Goal: Task Accomplishment & Management: Manage account settings

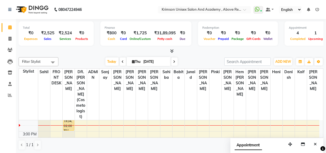
scroll to position [128, 0]
click at [289, 123] on div "7:00 AM 8:00 AM 9:00 AM 10:00 AM 11:00 AM 12:00 PM 1:00 PM 2:00 PM 3:00 PM 4:00…" at bounding box center [169, 123] width 300 height 262
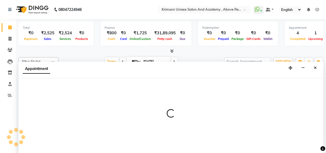
scroll to position [0, 0]
click at [174, 58] on span at bounding box center [174, 61] width 6 height 8
type input "[DATE]"
click at [317, 67] on button "Close" at bounding box center [315, 68] width 8 height 8
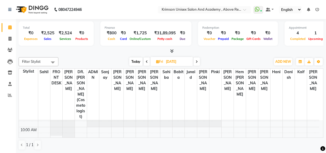
scroll to position [45, 0]
select select "84643"
select select "tentative"
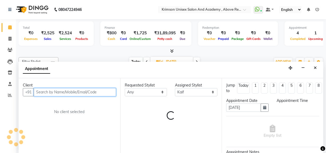
select select "660"
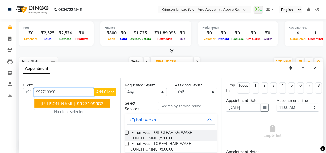
click at [91, 102] on ngb-highlight "992719998 2" at bounding box center [90, 103] width 28 height 5
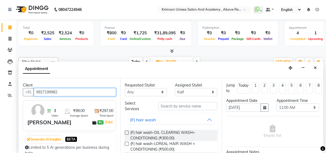
type input "9927199982"
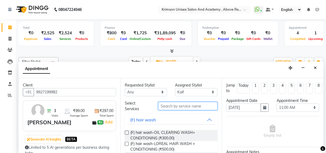
click at [183, 102] on input "text" at bounding box center [187, 106] width 59 height 8
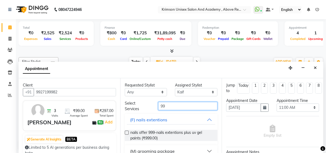
scroll to position [31, 0]
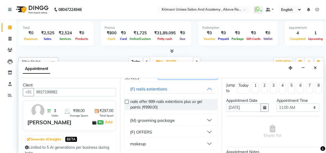
type input "99"
click at [154, 119] on div "(M) grooming package" at bounding box center [152, 120] width 45 height 6
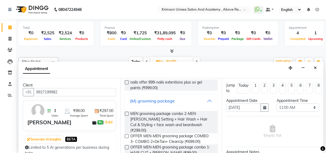
scroll to position [50, 0]
click at [125, 145] on label at bounding box center [127, 147] width 4 height 4
click at [125, 145] on input "checkbox" at bounding box center [126, 146] width 3 height 3
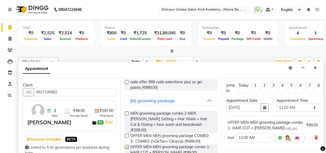
checkbox input "false"
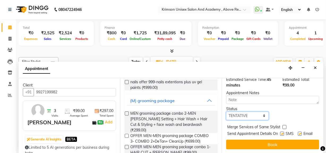
click at [238, 111] on select "Select TENTATIVE CONFIRM UPCOMING" at bounding box center [247, 115] width 42 height 8
select select "confirm booking"
click at [226, 111] on select "Select TENTATIVE CONFIRM UPCOMING" at bounding box center [247, 115] width 42 height 8
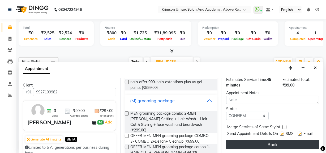
click at [238, 139] on button "Book" at bounding box center [272, 144] width 93 height 10
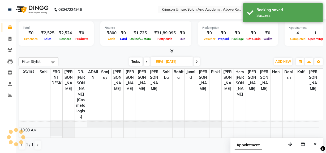
scroll to position [0, 0]
click at [134, 60] on span "Today" at bounding box center [135, 61] width 13 height 8
type input "[DATE]"
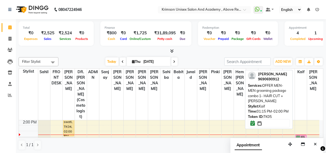
scroll to position [124, 0]
click at [300, 125] on div "bunty kakkar, TK05, 01:15 PM-02:00 PM, OFFER MEN-MEN grooming package combo 1- …" at bounding box center [301, 127] width 12 height 262
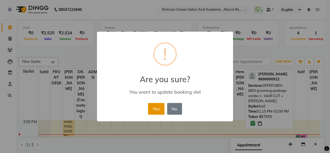
click at [151, 110] on button "Yes" at bounding box center [156, 109] width 16 height 12
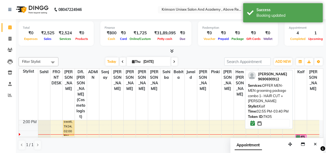
drag, startPoint x: 300, startPoint y: 130, endPoint x: 294, endPoint y: 131, distance: 6.2
click at [294, 131] on div "7:00 AM 8:00 AM 9:00 AM 10:00 AM 11:00 AM 12:00 PM 1:00 PM 2:00 PM 3:00 PM 4:00…" at bounding box center [169, 127] width 300 height 262
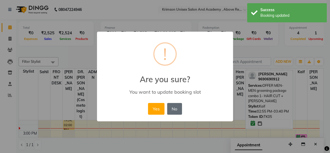
click at [176, 108] on button "No" at bounding box center [174, 109] width 15 height 12
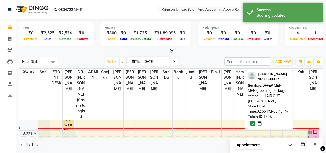
drag, startPoint x: 300, startPoint y: 122, endPoint x: 309, endPoint y: 122, distance: 8.8
click at [309, 122] on tr "swati, TK04, 02:00 PM-03:00 PM, (F) nails extentions-Nail extension re-filling …" at bounding box center [169, 121] width 300 height 262
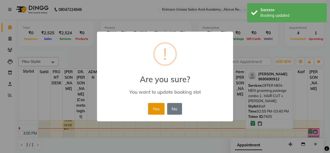
click at [156, 109] on button "Yes" at bounding box center [156, 109] width 16 height 12
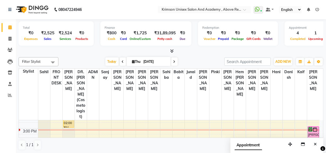
scroll to position [131, 0]
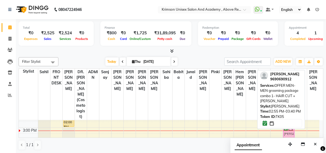
drag, startPoint x: 314, startPoint y: 125, endPoint x: 293, endPoint y: 125, distance: 21.2
click at [293, 125] on div "Filter Stylist Select All ADMIN Arif ARNAB Babita Danish DR. DIVYA (cosmetologi…" at bounding box center [171, 103] width 305 height 97
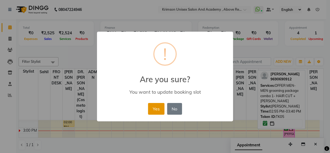
click at [158, 105] on button "Yes" at bounding box center [156, 109] width 16 height 12
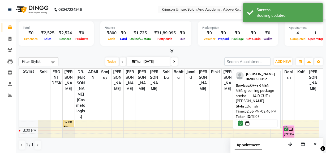
click at [289, 125] on div "[PERSON_NAME], TK05, 02:55 PM-03:40 PM, OFFER MEN-MEN grooming package combo 1-…" at bounding box center [288, 131] width 11 height 12
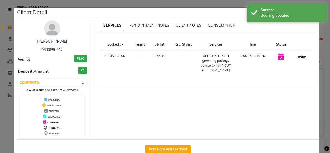
click at [297, 56] on button "START" at bounding box center [301, 57] width 11 height 7
select select "1"
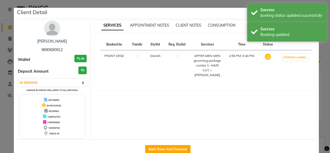
click at [317, 77] on div "SERVICES APPOINTMENT NOTES CLIENT NOTES CONSUMPTION Booked by Family Stylist Re…" at bounding box center [206, 78] width 231 height 117
click at [321, 80] on ngb-modal-window "Client Detail bunty kakkar 9690690912 Wallet ₹1.00 Deposit Amount ₹0 Select IN …" at bounding box center [165, 76] width 330 height 153
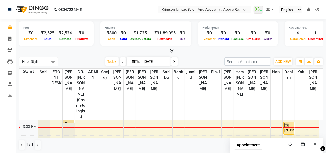
scroll to position [137, 0]
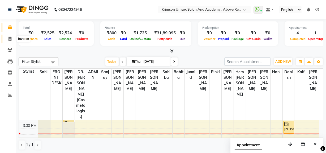
click at [8, 37] on icon at bounding box center [9, 39] width 3 height 4
select select "service"
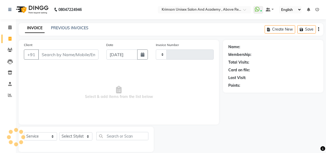
type input "4229"
select select "5853"
click at [52, 53] on input "Client" at bounding box center [68, 54] width 60 height 10
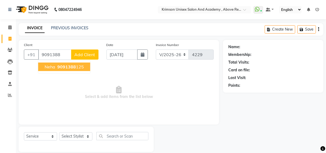
click at [61, 66] on span "9091388" at bounding box center [66, 66] width 19 height 5
type input "9091388125"
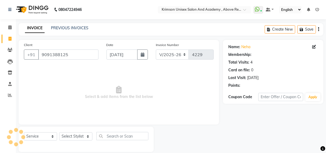
select select "1: Object"
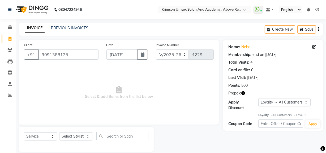
click at [243, 93] on icon "button" at bounding box center [243, 93] width 4 height 4
click at [171, 86] on span "Select & add items from the list below" at bounding box center [119, 92] width 190 height 53
click at [10, 26] on icon at bounding box center [9, 27] width 3 height 4
click at [56, 56] on input "9091388125" at bounding box center [68, 54] width 60 height 10
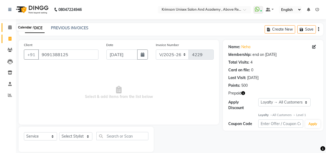
click at [10, 26] on icon at bounding box center [9, 27] width 3 height 4
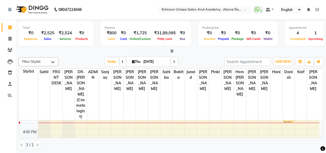
scroll to position [149, 0]
click at [311, 122] on div "7:00 AM 8:00 AM 9:00 AM 10:00 AM 11:00 AM 12:00 PM 1:00 PM 2:00 PM 3:00 PM 4:00…" at bounding box center [169, 102] width 300 height 262
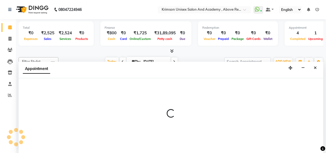
scroll to position [0, 0]
select select "88140"
select select "tentative"
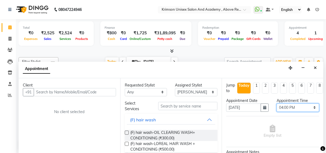
click at [285, 107] on select "Select 08:00 AM 08:15 AM 08:30 AM 08:45 AM 09:00 AM 09:15 AM 09:30 AM 09:45 AM …" at bounding box center [297, 107] width 42 height 8
select select "975"
click at [276, 103] on select "Select 08:00 AM 08:15 AM 08:30 AM 08:45 AM 09:00 AM 09:15 AM 09:30 AM 09:45 AM …" at bounding box center [297, 107] width 42 height 8
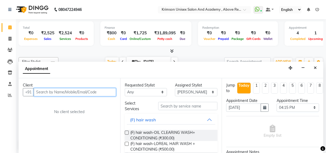
click at [66, 91] on input "text" at bounding box center [75, 92] width 82 height 8
paste input "9091388125"
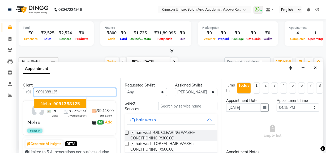
click at [61, 103] on span "9091388125" at bounding box center [66, 103] width 27 height 5
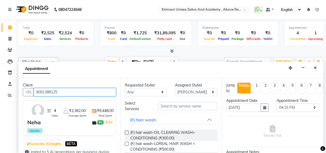
type input "9091388125"
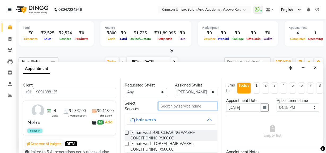
click at [160, 105] on input "text" at bounding box center [187, 106] width 59 height 8
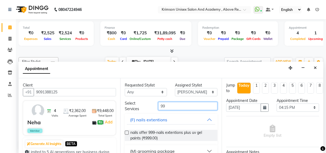
scroll to position [31, 0]
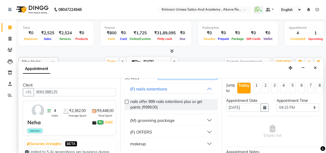
type input "99"
click at [155, 120] on div "(M) grooming package" at bounding box center [152, 120] width 45 height 6
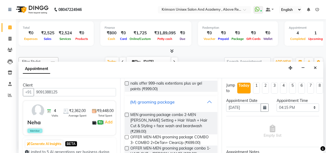
scroll to position [49, 0]
click at [127, 146] on label at bounding box center [127, 148] width 4 height 4
click at [127, 146] on input "checkbox" at bounding box center [126, 147] width 3 height 3
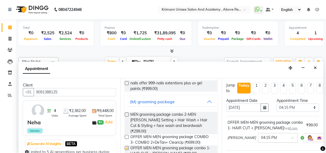
checkbox input "false"
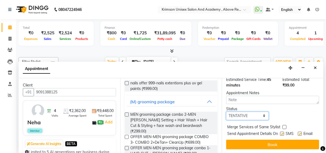
click at [246, 111] on select "Select TENTATIVE CONFIRM CHECK-IN UPCOMING" at bounding box center [247, 115] width 42 height 8
select select "confirm booking"
click at [226, 111] on select "Select TENTATIVE CONFIRM CHECK-IN UPCOMING" at bounding box center [247, 115] width 42 height 8
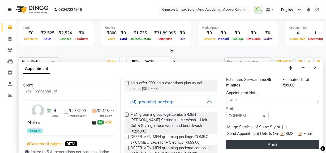
click at [244, 139] on button "Book" at bounding box center [272, 144] width 93 height 10
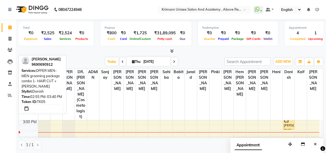
scroll to position [141, 0]
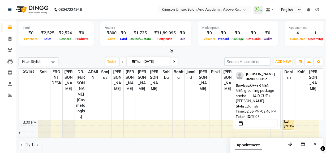
click at [287, 118] on div "[PERSON_NAME], TK05, 02:55 PM-03:40 PM, OFFER MEN-MEN grooming package combo 1-…" at bounding box center [288, 124] width 11 height 12
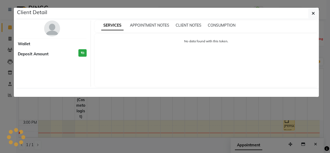
select select "1"
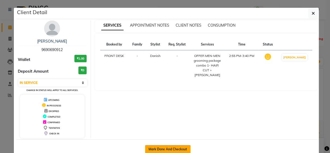
click at [158, 147] on button "Mark Done And Checkout" at bounding box center [167, 149] width 45 height 8
select select "service"
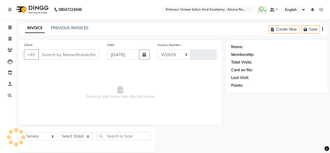
select select "5853"
type input "4229"
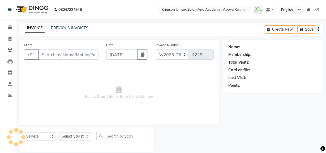
type input "9690690912"
select select "80963"
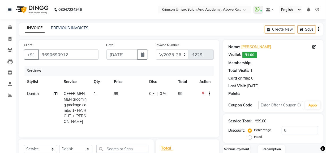
select select "1: Object"
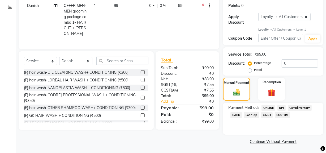
click at [268, 107] on span "ONLINE" at bounding box center [268, 108] width 14 height 6
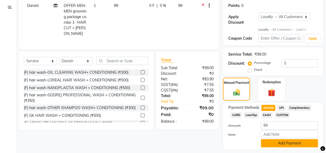
click at [273, 140] on button "Add Payment" at bounding box center [289, 143] width 57 height 8
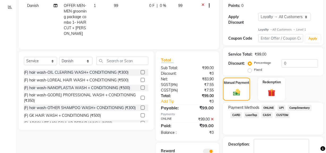
click at [207, 148] on span at bounding box center [208, 150] width 11 height 5
click at [214, 152] on input "checkbox" at bounding box center [214, 152] width 0 height 0
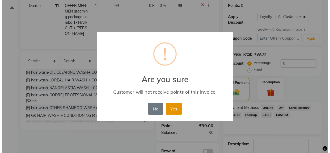
scroll to position [130, 0]
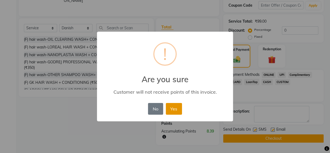
click at [178, 109] on button "Yes" at bounding box center [174, 109] width 16 height 12
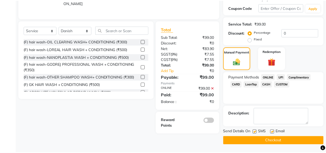
scroll to position [118, 0]
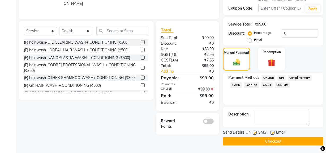
click at [237, 143] on button "Checkout" at bounding box center [273, 141] width 100 height 8
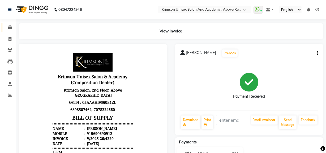
click at [11, 27] on icon at bounding box center [9, 27] width 3 height 4
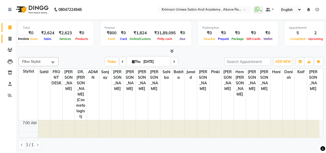
click at [10, 37] on icon at bounding box center [9, 39] width 3 height 4
select select "5853"
select select "service"
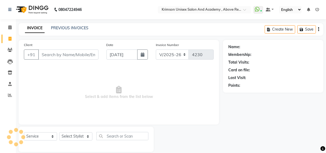
click at [58, 53] on input "Client" at bounding box center [68, 54] width 60 height 10
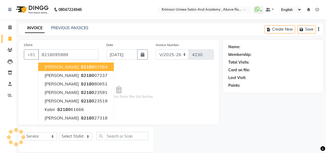
type input "8218095989"
select select "1: Object"
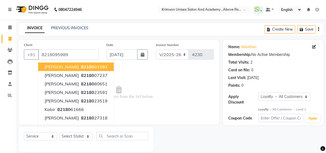
click at [136, 72] on span "Select & add items from the list below" at bounding box center [119, 92] width 190 height 53
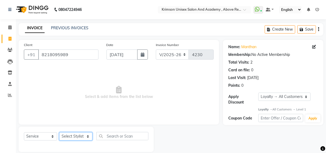
click at [69, 135] on select "Select Stylist ADMIN Arif ARNAB Babita Danish DR. DIVYA (cosmetologist) FRONT D…" at bounding box center [75, 136] width 33 height 8
select select "84643"
click at [59, 132] on select "Select Stylist ADMIN Arif ARNAB Babita Danish DR. DIVYA (cosmetologist) FRONT D…" at bounding box center [75, 136] width 33 height 8
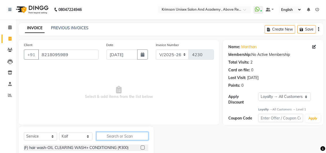
click at [124, 132] on input "text" at bounding box center [122, 136] width 52 height 8
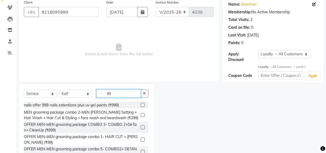
scroll to position [60, 0]
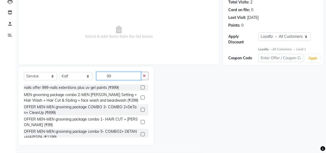
type input "99"
click at [141, 121] on label at bounding box center [143, 122] width 4 height 4
click at [141, 121] on input "checkbox" at bounding box center [142, 121] width 3 height 3
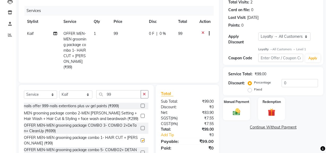
checkbox input "false"
click at [236, 97] on div "Manual Payment" at bounding box center [236, 109] width 28 height 24
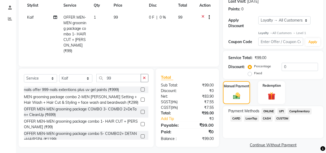
scroll to position [80, 0]
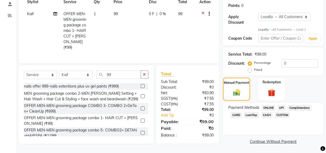
click at [269, 106] on span "ONLINE" at bounding box center [268, 108] width 14 height 6
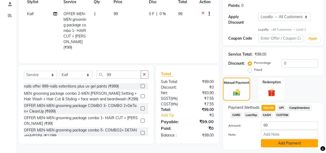
click at [277, 142] on button "Add Payment" at bounding box center [289, 143] width 57 height 8
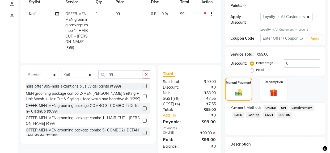
scroll to position [130, 0]
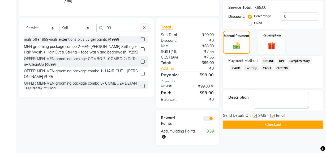
click at [209, 115] on span at bounding box center [208, 117] width 11 height 5
click at [214, 119] on input "checkbox" at bounding box center [214, 119] width 0 height 0
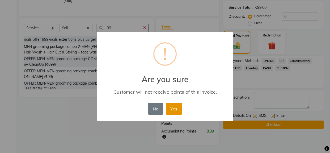
click at [175, 106] on button "Yes" at bounding box center [174, 109] width 16 height 12
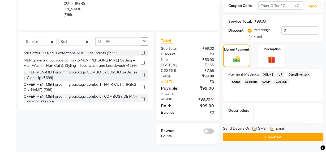
scroll to position [111, 0]
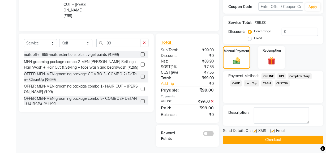
click at [243, 138] on button "Checkout" at bounding box center [273, 139] width 100 height 8
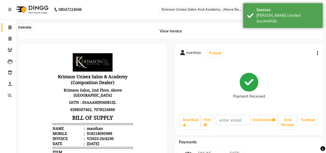
click at [7, 26] on span at bounding box center [9, 27] width 9 height 6
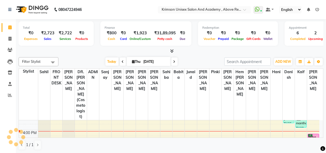
scroll to position [148, 0]
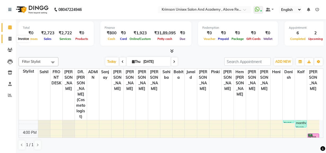
click at [10, 37] on icon at bounding box center [9, 39] width 3 height 4
select select "service"
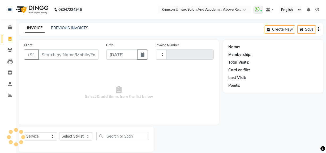
type input "4231"
select select "5853"
click at [51, 56] on input "Client" at bounding box center [68, 54] width 60 height 10
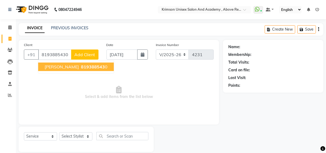
type input "8193885430"
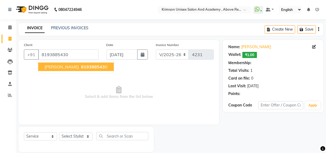
select select "1: Object"
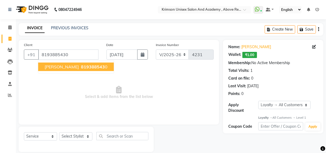
click at [57, 63] on button "abdulla 819388543 0" at bounding box center [76, 66] width 76 height 8
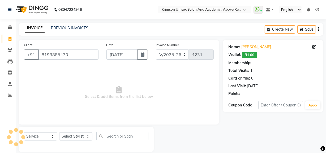
select select "1: Object"
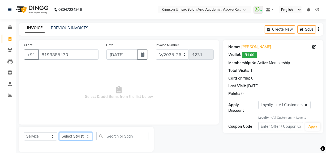
click at [75, 136] on select "Select Stylist ADMIN Arif ARNAB Babita Danish DR. DIVYA (cosmetologist) FRONT D…" at bounding box center [75, 136] width 33 height 8
select select "84643"
click at [59, 132] on select "Select Stylist ADMIN Arif ARNAB Babita Danish DR. DIVYA (cosmetologist) FRONT D…" at bounding box center [75, 136] width 33 height 8
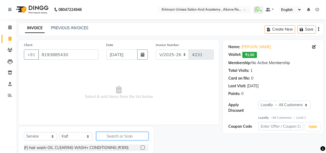
click at [121, 138] on input "text" at bounding box center [122, 136] width 52 height 8
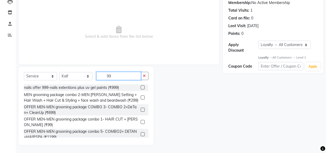
type input "99"
click at [141, 121] on label at bounding box center [143, 122] width 4 height 4
click at [141, 121] on input "checkbox" at bounding box center [142, 121] width 3 height 3
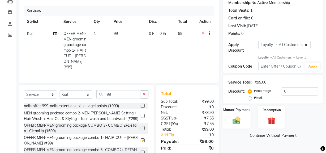
checkbox input "false"
click at [227, 114] on div "Manual Payment" at bounding box center [236, 117] width 28 height 24
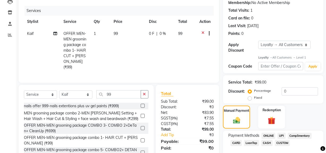
scroll to position [88, 0]
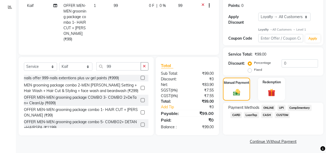
click at [266, 115] on span "CASH" at bounding box center [266, 115] width 11 height 6
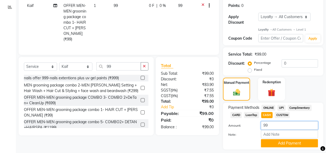
click at [271, 126] on input "99" at bounding box center [289, 125] width 57 height 8
type input "9"
type input "100"
click at [275, 146] on button "Add Payment" at bounding box center [289, 143] width 57 height 8
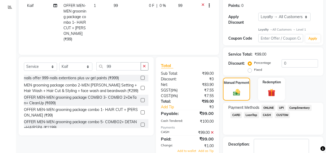
scroll to position [149, 0]
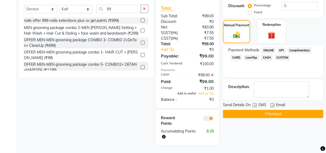
click at [187, 91] on span "Add to wallet" at bounding box center [186, 93] width 19 height 4
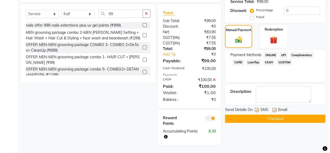
scroll to position [144, 0]
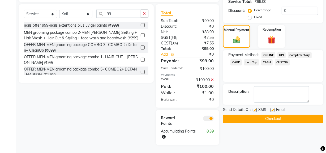
click at [212, 115] on span at bounding box center [208, 117] width 11 height 5
click at [214, 119] on input "checkbox" at bounding box center [214, 119] width 0 height 0
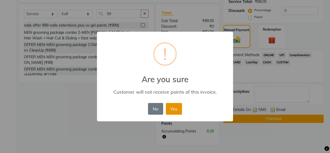
click at [172, 107] on button "Yes" at bounding box center [174, 109] width 16 height 12
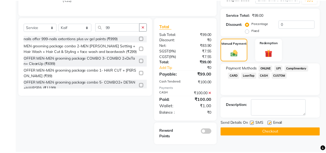
scroll to position [125, 0]
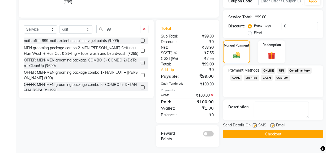
click at [239, 131] on button "Checkout" at bounding box center [273, 134] width 100 height 8
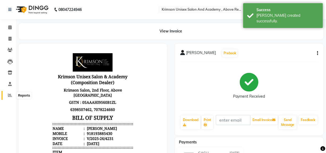
click at [10, 96] on icon at bounding box center [10, 95] width 4 height 4
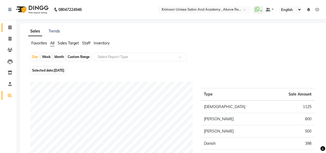
click at [10, 26] on icon at bounding box center [9, 27] width 3 height 4
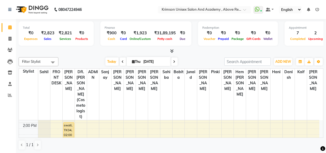
scroll to position [122, 0]
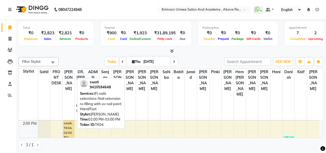
click at [66, 120] on div "swati, TK04, 02:00 PM-03:00 PM, (F) nails extentions-Nail extension re-filling …" at bounding box center [68, 128] width 11 height 17
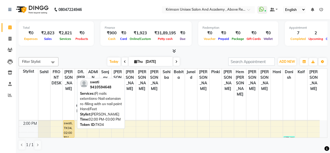
select select "1"
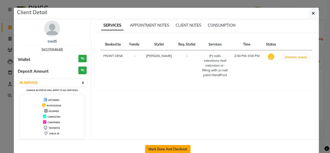
click at [163, 150] on button "Mark Done And Checkout" at bounding box center [167, 149] width 45 height 8
select select "service"
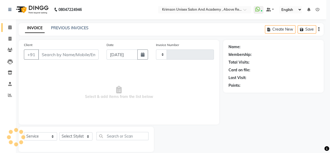
type input "4232"
select select "5853"
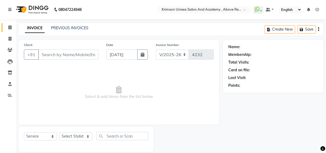
type input "9410594648"
select select "41053"
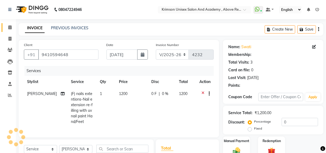
select select "1: Object"
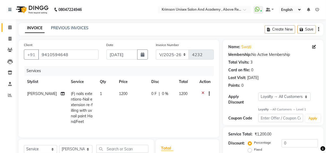
scroll to position [58, 0]
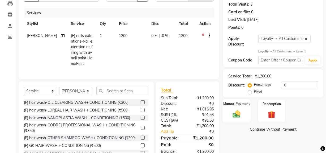
click at [232, 109] on img at bounding box center [236, 113] width 13 height 9
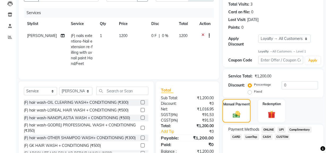
scroll to position [76, 0]
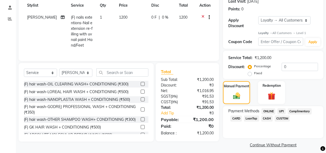
click at [234, 119] on span "CARD" at bounding box center [235, 118] width 11 height 6
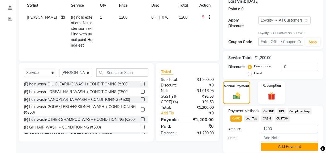
click at [283, 148] on button "Add Payment" at bounding box center [289, 146] width 57 height 8
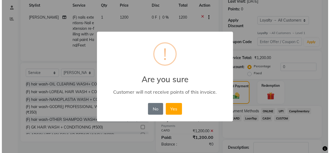
scroll to position [130, 0]
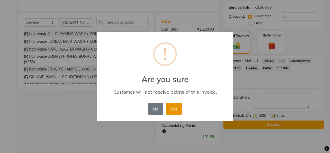
click at [167, 112] on button "Yes" at bounding box center [174, 109] width 16 height 12
click at [167, 112] on div "× ! Are you sure Customer will not receive points of this invoice. No No Yes" at bounding box center [165, 76] width 330 height 153
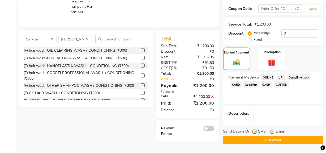
scroll to position [111, 0]
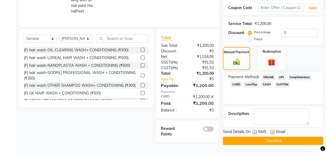
click at [249, 140] on button "Checkout" at bounding box center [273, 140] width 100 height 8
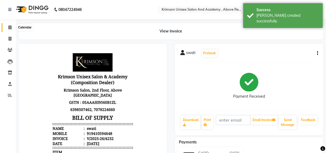
click at [11, 26] on icon at bounding box center [9, 27] width 3 height 4
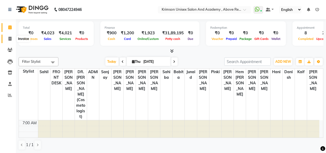
click at [9, 37] on icon at bounding box center [9, 39] width 3 height 4
select select "service"
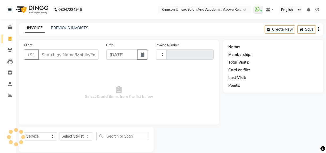
type input "4233"
select select "5853"
click at [60, 55] on input "Client" at bounding box center [68, 54] width 60 height 10
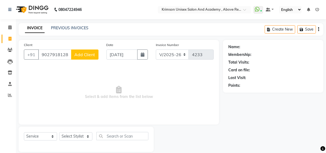
type input "9027918128"
click at [79, 55] on span "Add Client" at bounding box center [84, 54] width 21 height 5
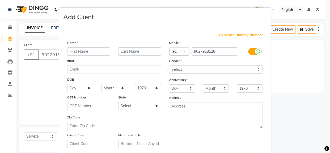
click at [81, 51] on input "text" at bounding box center [88, 51] width 43 height 8
type input "[PERSON_NAME]"
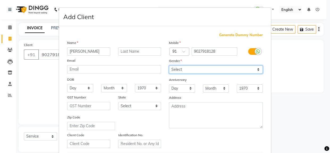
click at [186, 69] on select "Select Male Female Other Prefer Not To Say" at bounding box center [216, 69] width 94 height 8
select select "female"
click at [169, 65] on select "Select Male Female Other Prefer Not To Say" at bounding box center [216, 69] width 94 height 8
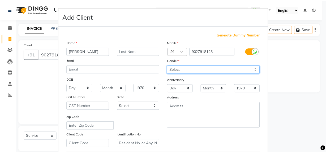
scroll to position [94, 0]
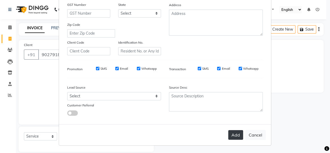
click at [238, 134] on button "Add" at bounding box center [235, 135] width 15 height 10
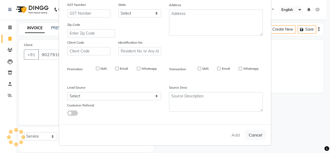
select select
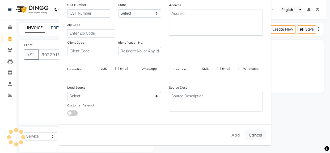
select select
checkbox input "false"
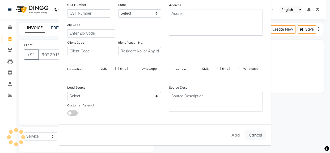
checkbox input "false"
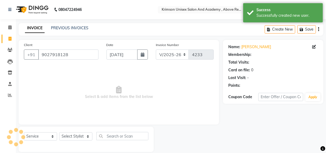
select select "1: Object"
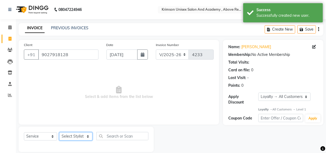
click at [71, 133] on select "Select Stylist ADMIN Arif ARNAB Babita Danish DR. DIVYA (cosmetologist) FRONT D…" at bounding box center [75, 136] width 33 height 8
select select "44090"
click at [59, 132] on select "Select Stylist ADMIN Arif ARNAB Babita Danish DR. DIVYA (cosmetologist) FRONT D…" at bounding box center [75, 136] width 33 height 8
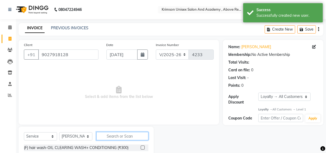
click at [109, 136] on input "text" at bounding box center [122, 136] width 52 height 8
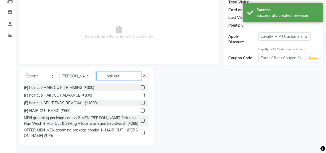
type input "hair cut"
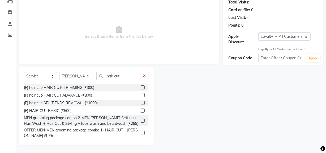
click at [141, 109] on label at bounding box center [143, 110] width 4 height 4
click at [141, 109] on input "checkbox" at bounding box center [142, 110] width 3 height 3
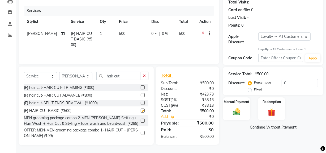
checkbox input "false"
click at [122, 77] on input "hair cut" at bounding box center [118, 76] width 45 height 8
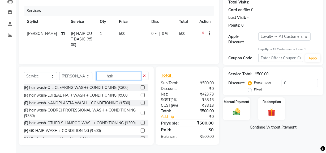
type input "hair"
click at [141, 87] on label at bounding box center [143, 87] width 4 height 4
click at [141, 87] on input "checkbox" at bounding box center [142, 87] width 3 height 3
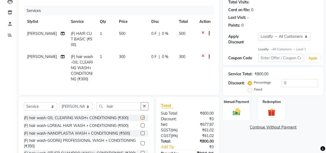
checkbox input "false"
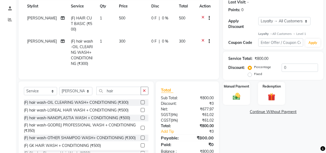
scroll to position [85, 0]
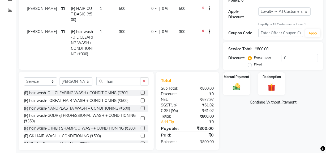
click at [141, 116] on label at bounding box center [143, 118] width 4 height 4
click at [141, 116] on input "checkbox" at bounding box center [142, 117] width 3 height 3
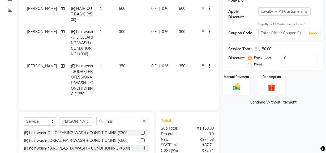
checkbox input "false"
click at [203, 29] on icon at bounding box center [202, 32] width 3 height 7
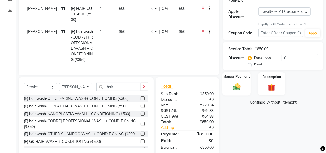
click at [243, 86] on div "Manual Payment" at bounding box center [236, 84] width 28 height 24
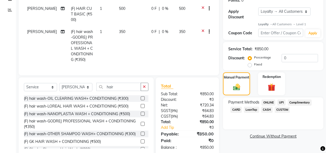
click at [266, 103] on span "ONLINE" at bounding box center [268, 102] width 14 height 6
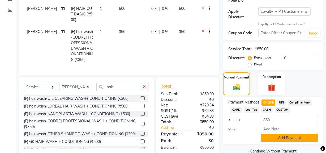
click at [274, 133] on button "Add Payment" at bounding box center [289, 137] width 57 height 8
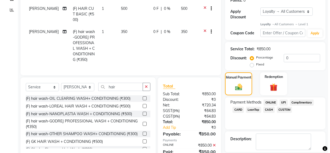
scroll to position [148, 0]
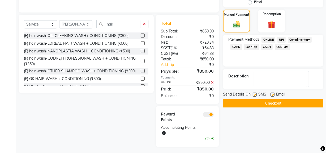
click at [209, 113] on span at bounding box center [208, 114] width 11 height 5
click at [214, 115] on input "checkbox" at bounding box center [214, 115] width 0 height 0
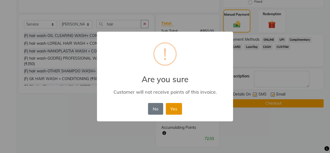
click at [176, 103] on button "Yes" at bounding box center [174, 109] width 16 height 12
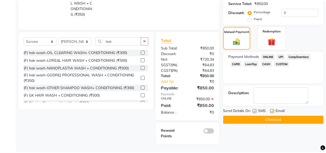
scroll to position [128, 0]
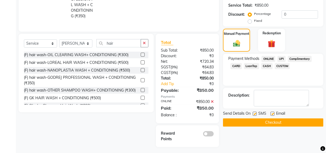
click at [236, 117] on div "Send Details On SMS Email Checkout" at bounding box center [273, 118] width 100 height 16
click at [244, 121] on button "Checkout" at bounding box center [273, 122] width 100 height 8
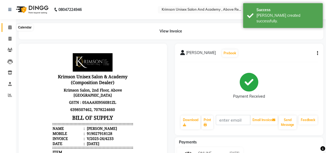
click at [11, 27] on icon at bounding box center [9, 27] width 3 height 4
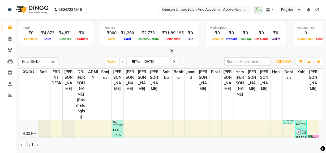
scroll to position [147, 0]
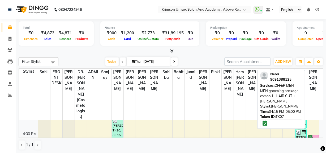
click at [313, 135] on div "Neha, TK07, 04:15 PM-05:00 PM, OFFER MEN-MEN grooming package combo 1- HAIR CUT…" at bounding box center [313, 141] width 11 height 12
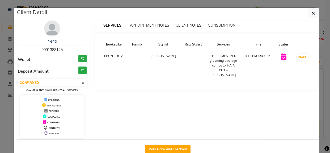
click at [298, 53] on td "START" at bounding box center [302, 65] width 20 height 31
click at [298, 56] on button "START" at bounding box center [301, 57] width 11 height 7
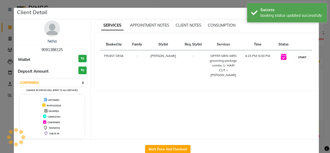
select select "1"
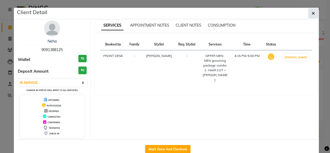
click at [315, 12] on button "button" at bounding box center [313, 13] width 10 height 10
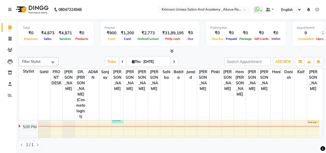
scroll to position [170, 0]
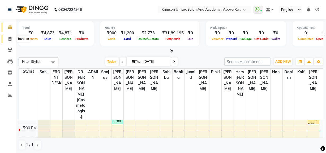
click at [10, 36] on span at bounding box center [9, 39] width 9 height 6
select select "service"
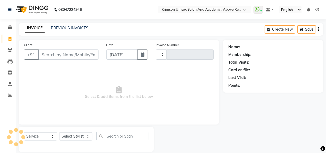
type input "4234"
select select "5853"
click at [58, 29] on link "PREVIOUS INVOICES" at bounding box center [69, 27] width 37 height 5
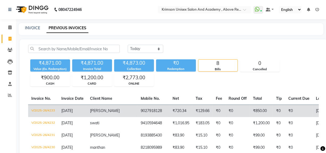
scroll to position [10, 0]
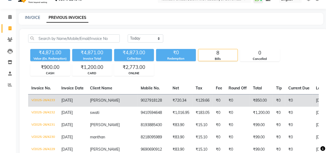
click at [169, 100] on td "₹720.34" at bounding box center [180, 100] width 23 height 12
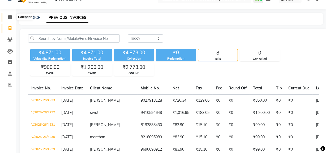
click at [10, 16] on icon at bounding box center [9, 17] width 3 height 4
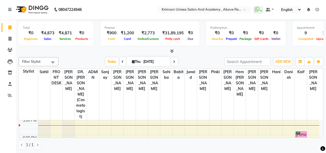
scroll to position [178, 0]
click at [313, 125] on div "7:00 AM 8:00 AM 9:00 AM 10:00 AM 11:00 AM 12:00 PM 1:00 PM 2:00 PM 3:00 PM 4:00…" at bounding box center [169, 73] width 300 height 262
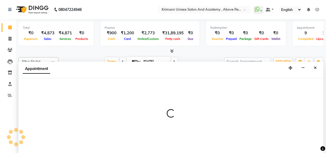
scroll to position [0, 0]
select select "88140"
select select "1080"
select select "tentative"
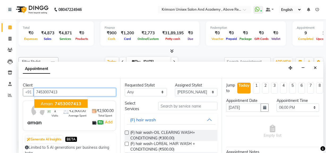
click at [74, 102] on span "7453007413" at bounding box center [68, 103] width 27 height 5
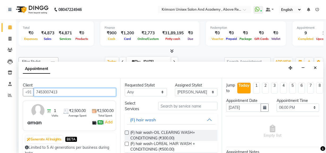
type input "7453007413"
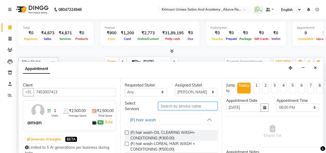
click at [164, 105] on input "text" at bounding box center [187, 106] width 59 height 8
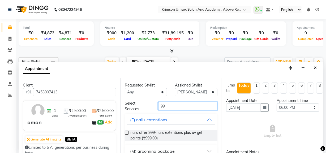
scroll to position [31, 0]
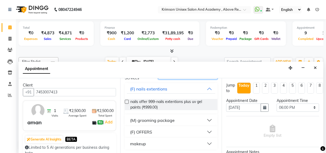
type input "99"
click at [146, 119] on div "(M) grooming package" at bounding box center [152, 120] width 45 height 6
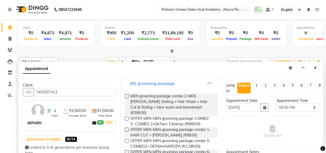
scroll to position [69, 0]
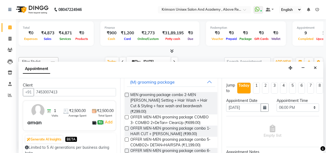
click at [128, 126] on label at bounding box center [127, 128] width 4 height 4
click at [128, 127] on input "checkbox" at bounding box center [126, 128] width 3 height 3
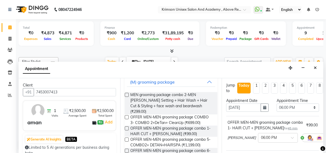
click at [127, 126] on label at bounding box center [127, 128] width 4 height 4
click at [127, 127] on input "checkbox" at bounding box center [126, 128] width 3 height 3
checkbox input "false"
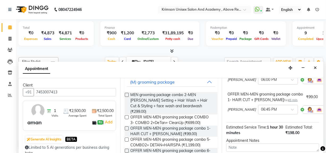
scroll to position [58, 0]
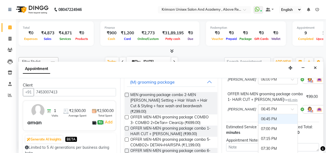
click at [261, 110] on input "text" at bounding box center [272, 109] width 23 height 6
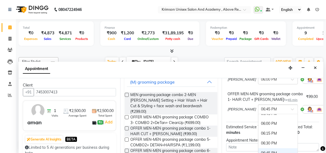
scroll to position [387, 0]
click at [258, 125] on div "06:00 PM" at bounding box center [277, 126] width 39 height 10
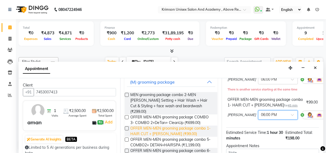
scroll to position [0, 0]
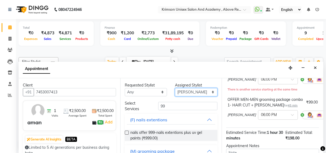
click at [178, 93] on select "Select ADMIN Arif ARNAB Babita Danish DR. DIVYA (cosmetologist) FRONT DESK Hani…" at bounding box center [196, 92] width 42 height 8
select select "80963"
click at [175, 88] on select "Select ADMIN Arif ARNAB Babita Danish DR. DIVYA (cosmetologist) FRONT DESK Hani…" at bounding box center [196, 92] width 42 height 8
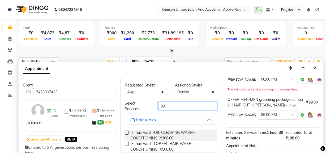
click at [165, 107] on input "99" at bounding box center [187, 106] width 59 height 8
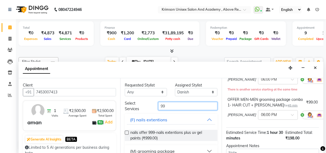
scroll to position [31, 0]
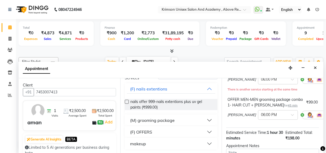
click at [154, 117] on div "(M) grooming package" at bounding box center [152, 120] width 45 height 6
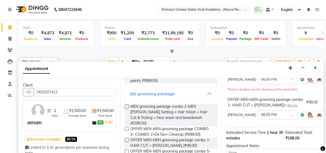
scroll to position [58, 0]
click at [126, 137] on label at bounding box center [127, 139] width 4 height 4
click at [126, 138] on input "checkbox" at bounding box center [126, 139] width 3 height 3
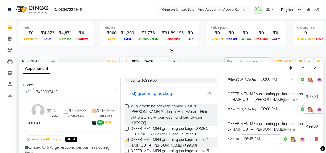
checkbox input "false"
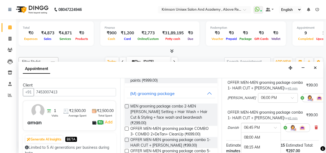
scroll to position [426, 0]
click at [252, 128] on input "text" at bounding box center [255, 127] width 23 height 6
click at [252, 143] on div "07:00 PM" at bounding box center [260, 147] width 39 height 10
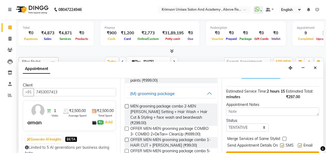
scroll to position [124, 0]
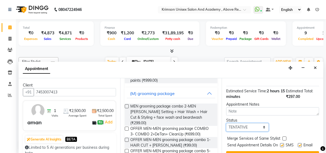
click at [241, 123] on select "Select TENTATIVE CONFIRM CHECK-IN UPCOMING" at bounding box center [247, 127] width 42 height 8
select select "confirm booking"
click at [226, 123] on select "Select TENTATIVE CONFIRM CHECK-IN UPCOMING" at bounding box center [247, 127] width 42 height 8
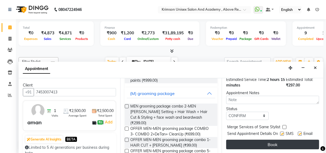
click at [241, 139] on button "Book" at bounding box center [272, 144] width 93 height 10
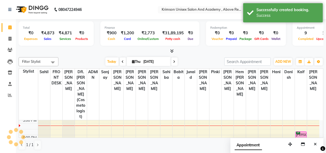
scroll to position [0, 0]
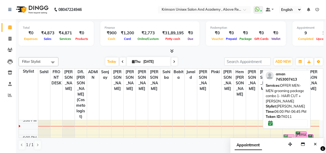
drag, startPoint x: 316, startPoint y: 130, endPoint x: 291, endPoint y: 129, distance: 24.9
click at [291, 129] on tr "swati, TK04, 02:00 PM-03:00 PM, (F) nails extentions-Nail extension re-filling …" at bounding box center [169, 73] width 300 height 262
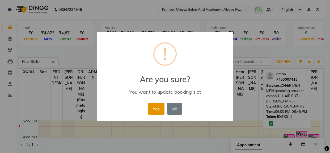
click at [154, 106] on button "Yes" at bounding box center [156, 109] width 16 height 12
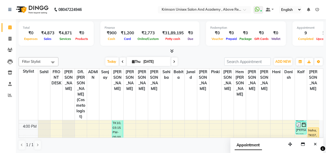
scroll to position [154, 0]
click at [8, 38] on icon at bounding box center [9, 39] width 3 height 4
select select "service"
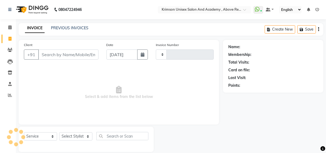
type input "4234"
select select "5853"
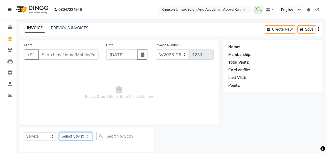
click at [73, 134] on select "Select Stylist ADMIN Arif ARNAB Babita Danish DR. DIVYA (cosmetologist) FRONT D…" at bounding box center [75, 136] width 33 height 8
select select "52211"
click at [59, 132] on select "Select Stylist ADMIN Arif ARNAB Babita Danish DR. DIVYA (cosmetologist) FRONT D…" at bounding box center [75, 136] width 33 height 8
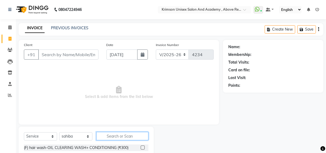
click at [115, 135] on input "text" at bounding box center [122, 136] width 52 height 8
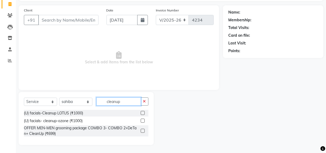
type input "cleanup"
click at [141, 113] on label at bounding box center [143, 113] width 4 height 4
click at [141, 113] on input "checkbox" at bounding box center [142, 112] width 3 height 3
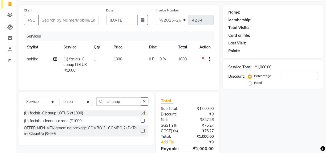
checkbox input "false"
click at [125, 101] on input "cleanup" at bounding box center [118, 101] width 45 height 8
type input "c"
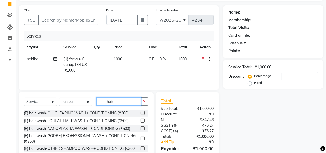
type input "hair"
click at [141, 138] on label at bounding box center [143, 138] width 4 height 4
click at [141, 138] on input "checkbox" at bounding box center [142, 138] width 3 height 3
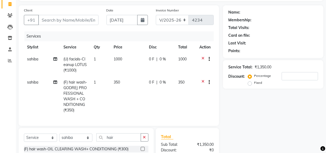
checkbox input "false"
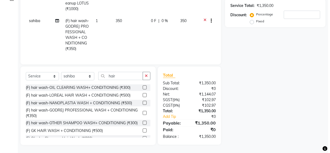
scroll to position [0, 0]
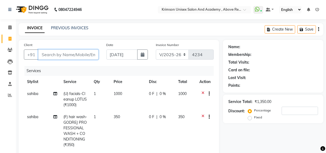
click at [66, 54] on input "Client" at bounding box center [68, 54] width 60 height 10
click at [49, 53] on input "Client" at bounding box center [68, 54] width 60 height 10
type input "8"
type input "0"
type input "8192072608"
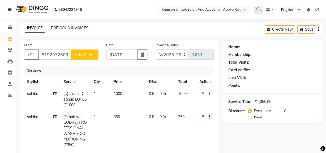
click at [79, 57] on span "Add Client" at bounding box center [84, 54] width 21 height 5
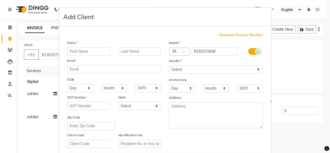
click at [77, 47] on div "Name" at bounding box center [71, 43] width 17 height 7
click at [93, 51] on input "text" at bounding box center [88, 51] width 43 height 8
type input "shirsti"
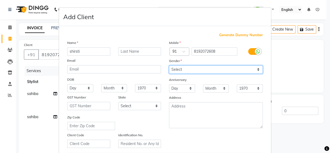
drag, startPoint x: 184, startPoint y: 68, endPoint x: 186, endPoint y: 93, distance: 24.2
click at [186, 93] on div "Mobile Country Code × 91 8192072608 Gender Select Male Female Other Prefer Not …" at bounding box center [216, 94] width 102 height 108
select select "female"
click at [169, 65] on select "Select Male Female Other Prefer Not To Say" at bounding box center [216, 69] width 94 height 8
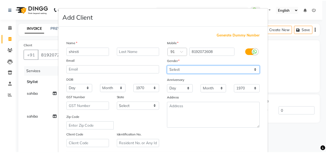
scroll to position [94, 0]
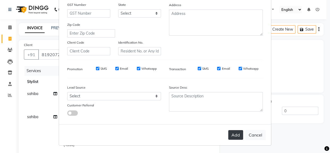
click at [231, 131] on button "Add" at bounding box center [235, 135] width 15 height 10
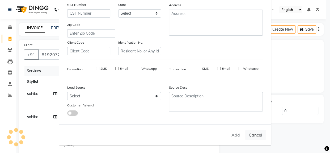
select select
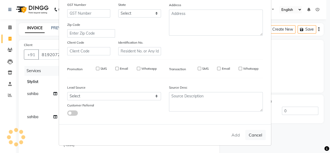
select select
checkbox input "false"
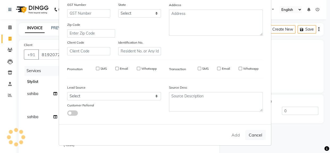
checkbox input "false"
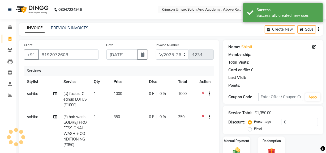
select select "1: Object"
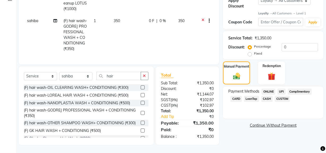
click at [269, 88] on span "ONLINE" at bounding box center [268, 91] width 14 height 6
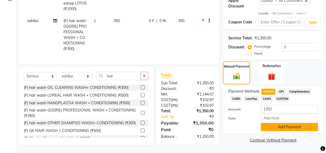
click at [278, 123] on button "Add Payment" at bounding box center [289, 127] width 57 height 8
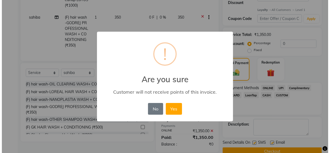
scroll to position [153, 0]
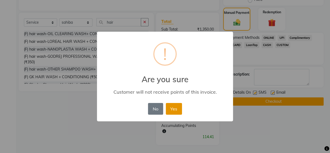
click at [175, 109] on button "Yes" at bounding box center [174, 109] width 16 height 12
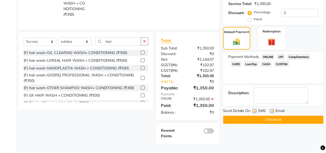
scroll to position [134, 0]
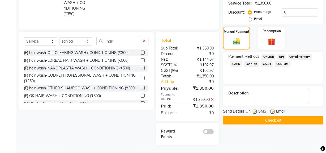
click at [257, 116] on button "Checkout" at bounding box center [273, 120] width 100 height 8
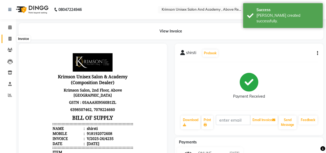
click at [11, 37] on icon at bounding box center [9, 39] width 3 height 4
select select "5853"
select select "service"
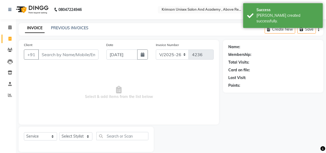
scroll to position [7, 0]
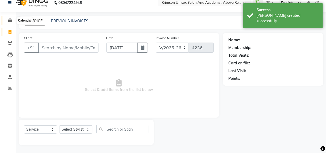
click at [10, 19] on icon at bounding box center [9, 20] width 3 height 4
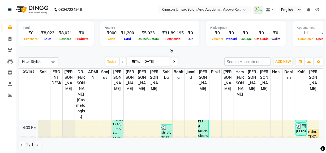
scroll to position [153, 0]
click at [9, 37] on icon at bounding box center [9, 39] width 3 height 4
select select "service"
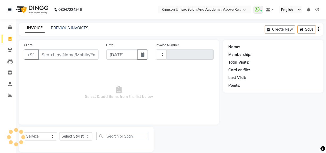
type input "4236"
select select "5853"
click at [65, 53] on input "Client" at bounding box center [68, 54] width 60 height 10
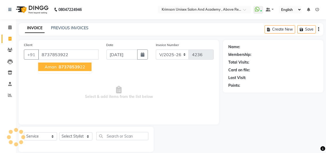
type input "8737853922"
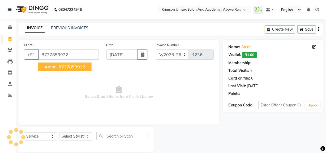
select select "1: Object"
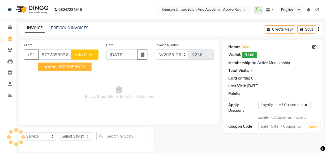
click at [67, 70] on button "Aman 87378539 22" at bounding box center [64, 66] width 53 height 8
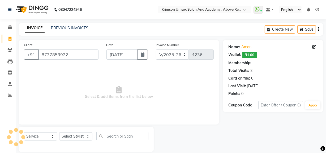
select select "1: Object"
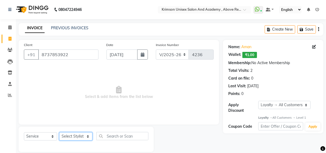
click at [69, 135] on select "Select Stylist ADMIN Arif ARNAB Babita Danish DR. DIVYA (cosmetologist) FRONT D…" at bounding box center [75, 136] width 33 height 8
select select "88140"
click at [59, 132] on select "Select Stylist ADMIN Arif ARNAB Babita Danish DR. DIVYA (cosmetologist) FRONT D…" at bounding box center [75, 136] width 33 height 8
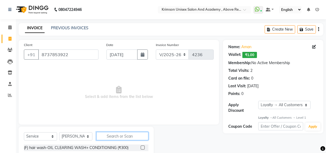
click at [128, 136] on input "text" at bounding box center [122, 136] width 52 height 8
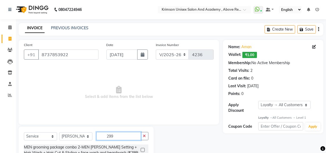
scroll to position [47, 0]
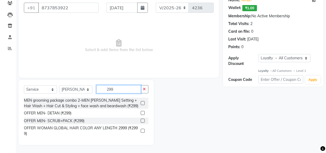
type input "299"
click at [141, 102] on label at bounding box center [143, 103] width 4 height 4
click at [141, 102] on input "checkbox" at bounding box center [142, 102] width 3 height 3
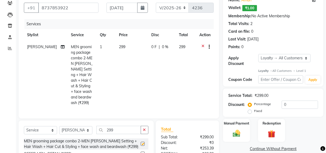
checkbox input "false"
click at [238, 127] on div "Manual Payment" at bounding box center [236, 130] width 28 height 24
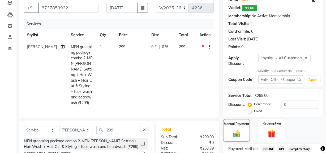
scroll to position [98, 0]
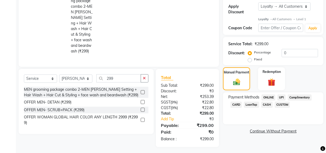
click at [268, 94] on span "ONLINE" at bounding box center [268, 97] width 14 height 6
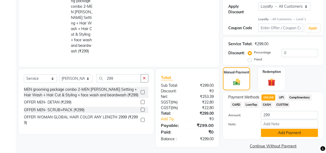
click at [283, 132] on button "Add Payment" at bounding box center [289, 132] width 57 height 8
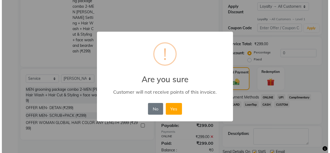
scroll to position [152, 0]
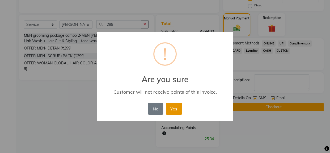
click at [171, 110] on button "Yes" at bounding box center [174, 109] width 16 height 12
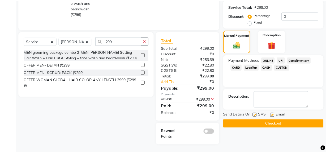
scroll to position [133, 0]
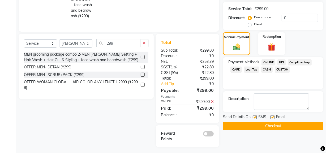
click at [245, 126] on button "Checkout" at bounding box center [273, 126] width 100 height 8
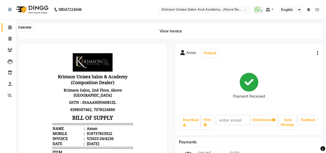
click at [10, 25] on icon at bounding box center [9, 27] width 3 height 4
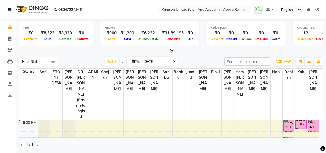
scroll to position [194, 0]
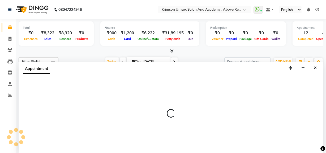
scroll to position [0, 0]
select select "41053"
select select "tentative"
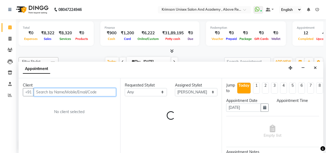
select select "1095"
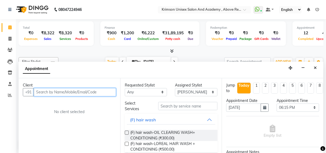
click at [60, 90] on input "text" at bounding box center [75, 92] width 82 height 8
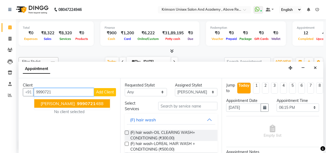
click at [68, 101] on span "shrutika verma" at bounding box center [58, 103] width 34 height 5
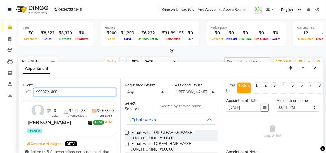
type input "9990721488"
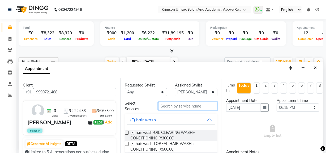
click at [194, 106] on input "text" at bounding box center [187, 106] width 59 height 8
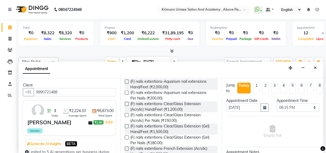
scroll to position [51, 0]
type input "nails"
click at [126, 102] on label at bounding box center [127, 103] width 4 height 4
click at [126, 102] on input "checkbox" at bounding box center [126, 103] width 3 height 3
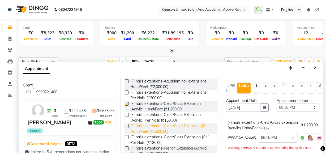
checkbox input "false"
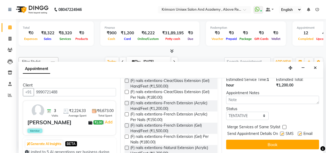
scroll to position [89, 0]
click at [242, 111] on select "Select TENTATIVE CONFIRM CHECK-IN UPCOMING" at bounding box center [247, 115] width 42 height 8
select select "confirm booking"
click at [226, 111] on select "Select TENTATIVE CONFIRM CHECK-IN UPCOMING" at bounding box center [247, 115] width 42 height 8
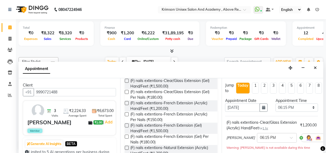
scroll to position [0, 0]
click at [283, 106] on select "Select 08:00 AM 08:15 AM 08:30 AM 08:45 AM 09:00 AM 09:15 AM 09:30 AM 09:45 AM …" at bounding box center [296, 107] width 42 height 8
select select "1110"
click at [275, 103] on select "Select 08:00 AM 08:15 AM 08:30 AM 08:45 AM 09:00 AM 09:15 AM 09:30 AM 09:45 AM …" at bounding box center [296, 107] width 42 height 8
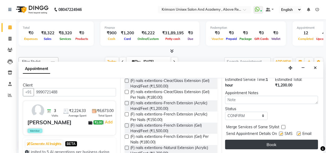
click at [244, 141] on button "Book" at bounding box center [271, 144] width 93 height 10
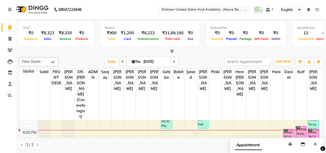
scroll to position [183, 0]
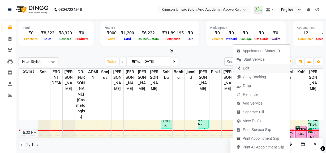
click at [246, 66] on span "Edit" at bounding box center [246, 68] width 6 height 6
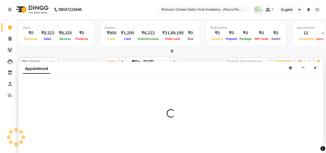
select select "tentative"
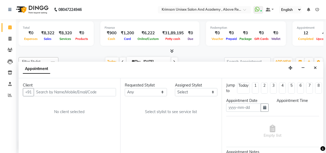
scroll to position [0, 0]
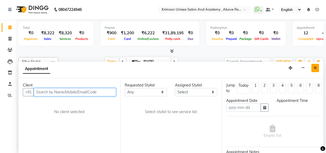
type input "[DATE]"
select select "confirm booking"
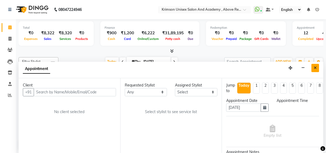
scroll to position [192, 0]
select select "80963"
select select "1080"
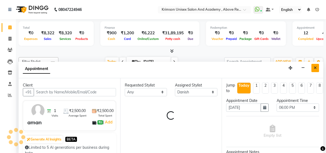
click at [313, 67] on button "Close" at bounding box center [315, 68] width 8 height 8
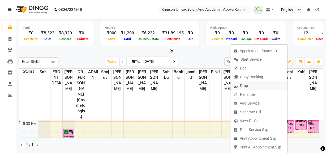
click at [260, 85] on button "Drop" at bounding box center [258, 85] width 57 height 9
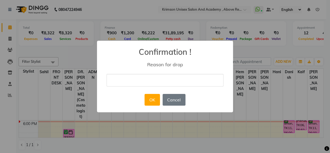
click at [207, 78] on input "text" at bounding box center [164, 80] width 117 height 12
type input "CALL NOT CONNECTED"
click at [154, 99] on button "OK" at bounding box center [151, 100] width 15 height 12
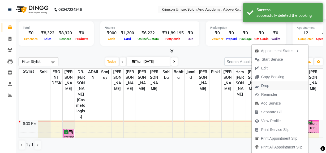
click at [268, 84] on span "Drop" at bounding box center [262, 85] width 21 height 9
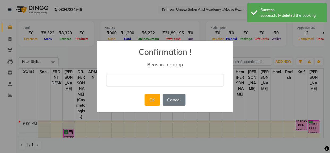
click at [137, 76] on input "text" at bounding box center [164, 80] width 117 height 12
type input "NOT COMING"
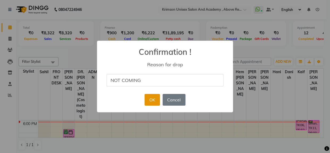
click at [157, 99] on button "OK" at bounding box center [151, 100] width 15 height 12
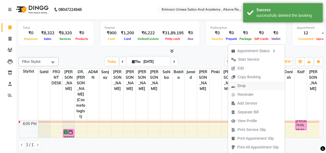
click at [246, 85] on span "Drop" at bounding box center [238, 85] width 21 height 9
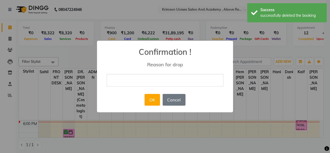
click at [160, 78] on input "text" at bounding box center [164, 80] width 117 height 12
type input "not confirm"
click at [154, 99] on button "OK" at bounding box center [151, 100] width 15 height 12
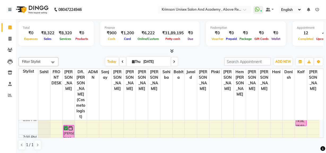
scroll to position [196, 0]
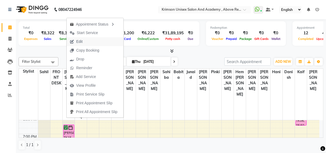
click at [87, 42] on button "Edit" at bounding box center [95, 41] width 57 height 9
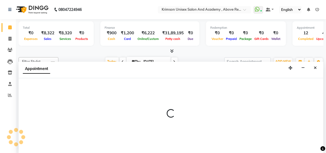
select select "tentative"
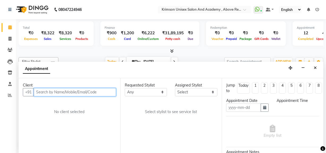
type input "[DATE]"
select select "confirm booking"
select select "1110"
select select "41053"
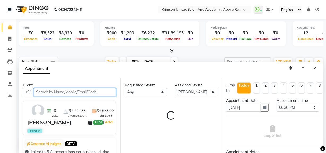
scroll to position [192, 0]
select select "2840"
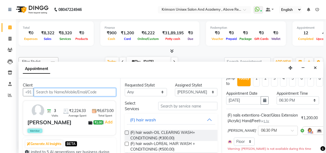
scroll to position [7, 0]
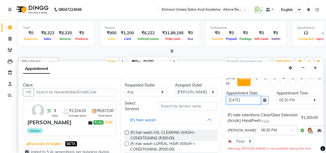
click at [232, 99] on input "[DATE]" at bounding box center [243, 100] width 35 height 8
type input "0-09-2025"
type input "05-09-2025"
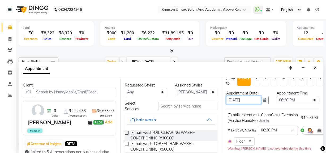
select select "1110"
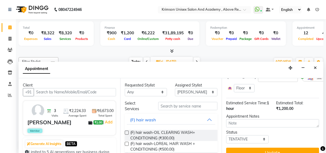
scroll to position [72, 0]
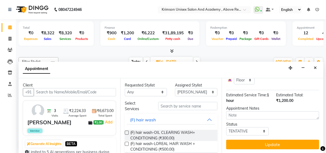
type input "05-09-2025"
click at [249, 127] on select "Select TENTATIVE CONFIRM UPCOMING" at bounding box center [247, 131] width 42 height 8
select select "confirm booking"
click at [226, 127] on select "Select TENTATIVE CONFIRM UPCOMING" at bounding box center [247, 131] width 42 height 8
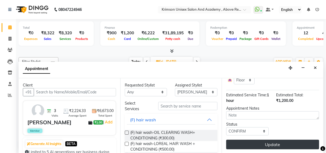
click at [247, 142] on button "Update" at bounding box center [272, 144] width 93 height 10
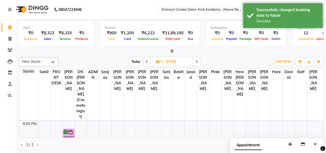
scroll to position [0, 0]
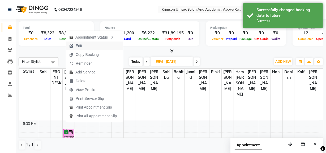
click at [83, 45] on span "Edit" at bounding box center [75, 45] width 19 height 9
select select "tentative"
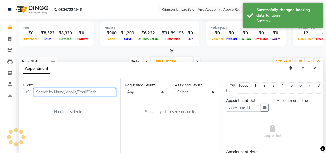
type input "05-09-2025"
select select "confirm booking"
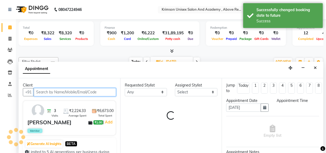
select select "1110"
select select "41053"
select select "2840"
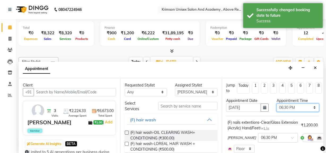
click at [285, 108] on select "Select 08:00 AM 08:15 AM 08:30 AM 08:45 AM 09:00 AM 09:15 AM 09:30 AM 09:45 AM …" at bounding box center [297, 107] width 42 height 8
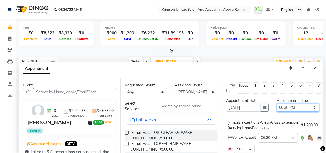
select select "660"
click at [276, 103] on select "Select 08:00 AM 08:15 AM 08:30 AM 08:45 AM 09:00 AM 09:15 AM 09:30 AM 09:45 AM …" at bounding box center [297, 107] width 42 height 8
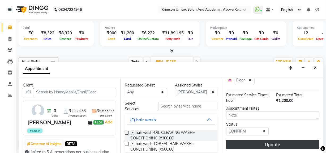
click at [244, 139] on button "Update" at bounding box center [272, 144] width 93 height 10
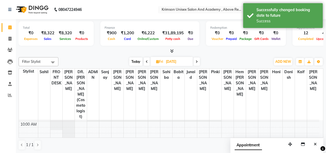
scroll to position [53, 0]
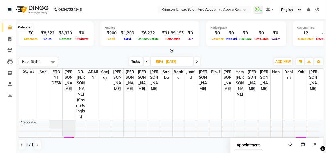
click at [9, 27] on icon at bounding box center [9, 27] width 3 height 4
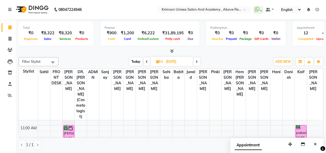
scroll to position [43, 0]
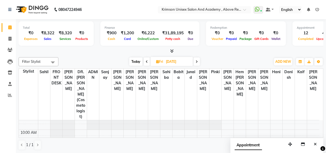
click at [137, 62] on span "Today" at bounding box center [135, 61] width 13 height 8
type input "[DATE]"
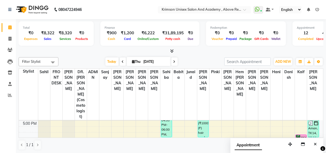
scroll to position [178, 0]
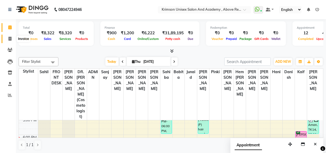
click at [10, 39] on icon at bounding box center [9, 39] width 3 height 4
select select "service"
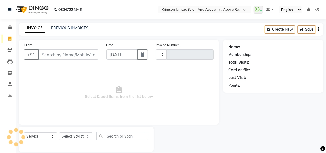
type input "4237"
select select "5853"
click at [68, 54] on input "Client" at bounding box center [68, 54] width 60 height 10
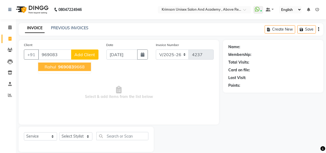
click at [75, 67] on ngb-highlight "969083 9668" at bounding box center [71, 66] width 28 height 5
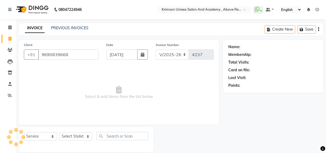
type input "9690839668"
select select "1: Object"
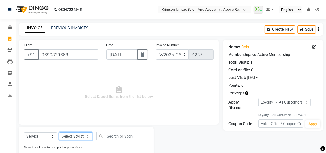
click at [73, 135] on select "Select Stylist ADMIN Arif ARNAB Babita Danish DR. DIVYA (cosmetologist) FRONT D…" at bounding box center [75, 136] width 33 height 8
select select "44162"
click at [59, 132] on select "Select Stylist ADMIN Arif ARNAB Babita Danish DR. DIVYA (cosmetologist) FRONT D…" at bounding box center [75, 136] width 33 height 8
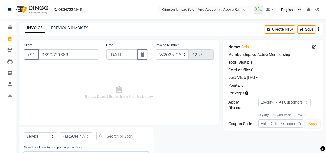
click at [70, 151] on select "Select Dec Offer Men Combo 3 - 699" at bounding box center [86, 155] width 124 height 8
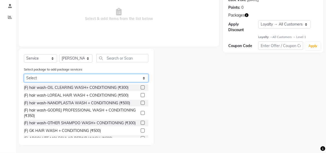
select select "1: Object"
click at [24, 82] on select "Select Dec Offer Men Combo 3 - 699" at bounding box center [86, 78] width 124 height 8
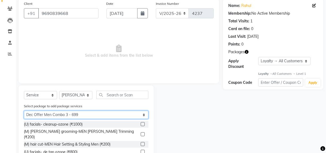
scroll to position [1, 0]
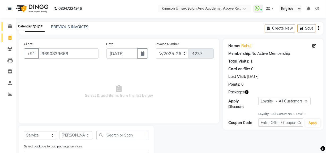
click at [8, 27] on icon at bounding box center [9, 26] width 3 height 4
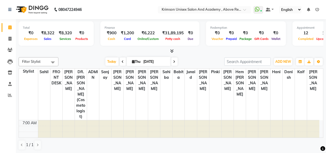
click at [174, 59] on span at bounding box center [174, 61] width 6 height 8
type input "05-09-2025"
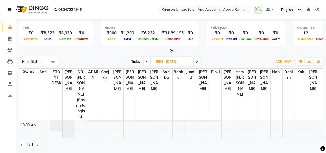
scroll to position [50, 0]
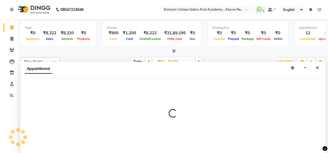
scroll to position [0, 0]
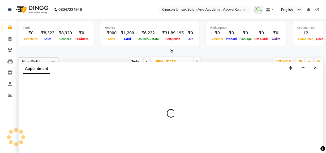
select select "84643"
select select "600"
select select "tentative"
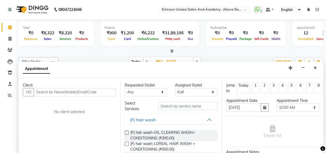
click at [48, 91] on input "text" at bounding box center [75, 92] width 82 height 8
type input "9808175778"
click at [103, 91] on span "Add Client" at bounding box center [105, 91] width 18 height 5
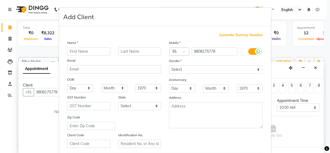
click at [86, 52] on input "text" at bounding box center [88, 51] width 43 height 8
type input "dhruv"
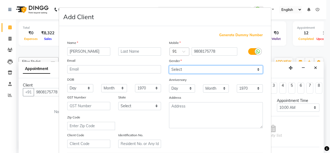
click at [201, 69] on select "Select Male Female Other Prefer Not To Say" at bounding box center [216, 69] width 94 height 8
select select "male"
click at [169, 65] on select "Select Male Female Other Prefer Not To Say" at bounding box center [216, 69] width 94 height 8
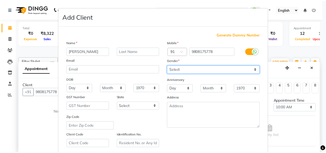
scroll to position [94, 0]
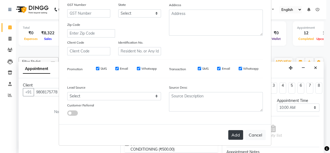
click at [232, 136] on button "Add" at bounding box center [235, 135] width 15 height 10
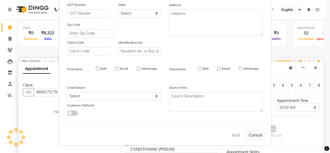
select select
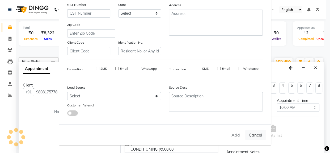
select select
checkbox input "false"
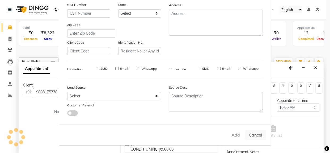
checkbox input "false"
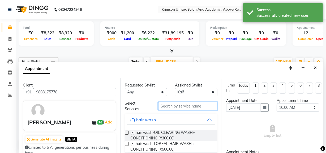
click at [186, 105] on input "text" at bounding box center [187, 106] width 59 height 8
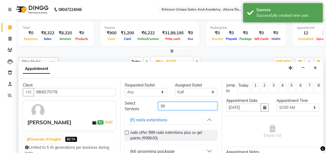
scroll to position [31, 0]
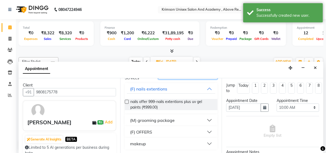
type input "99"
click at [173, 117] on div "(M) grooming package" at bounding box center [152, 120] width 45 height 6
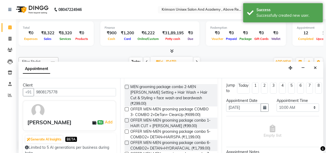
scroll to position [78, 0]
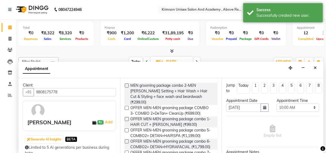
click at [127, 117] on label at bounding box center [127, 119] width 4 height 4
click at [127, 118] on input "checkbox" at bounding box center [126, 119] width 3 height 3
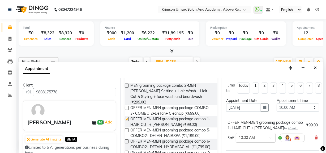
checkbox input "false"
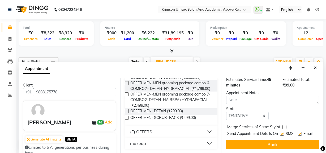
scroll to position [83, 0]
click at [245, 111] on select "Select TENTATIVE CONFIRM UPCOMING" at bounding box center [247, 115] width 42 height 8
select select "confirm booking"
click at [226, 111] on select "Select TENTATIVE CONFIRM UPCOMING" at bounding box center [247, 115] width 42 height 8
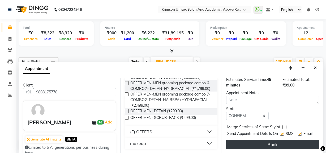
click at [252, 143] on button "Book" at bounding box center [272, 144] width 93 height 10
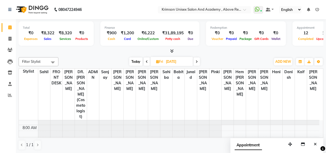
scroll to position [12, 0]
click at [134, 60] on span "Today" at bounding box center [135, 61] width 13 height 8
type input "[DATE]"
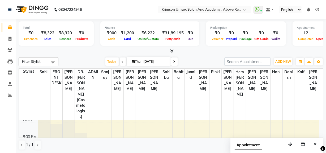
scroll to position [214, 0]
click at [311, 116] on div "7:00 AM 8:00 AM 9:00 AM 10:00 AM 11:00 AM 12:00 PM 1:00 PM 2:00 PM 3:00 PM 4:00…" at bounding box center [169, 37] width 300 height 262
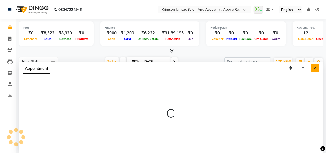
select select "88140"
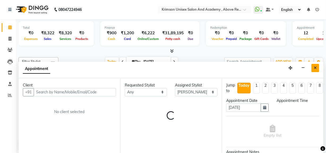
scroll to position [0, 0]
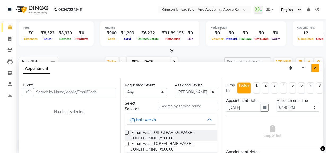
click at [313, 67] on button "Close" at bounding box center [315, 68] width 8 height 8
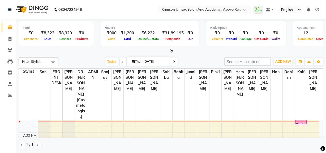
scroll to position [197, 0]
click at [288, 123] on div "7:00 AM 8:00 AM 9:00 AM 10:00 AM 11:00 AM 12:00 PM 1:00 PM 2:00 PM 3:00 PM 4:00…" at bounding box center [169, 54] width 300 height 262
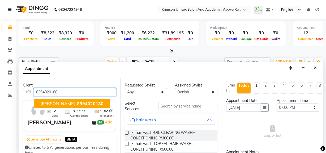
click at [94, 101] on span "8394020180" at bounding box center [90, 103] width 27 height 5
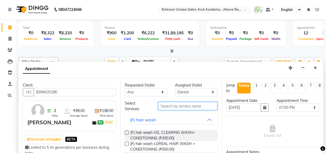
click at [191, 105] on input "text" at bounding box center [187, 106] width 59 height 8
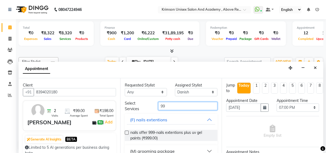
scroll to position [31, 0]
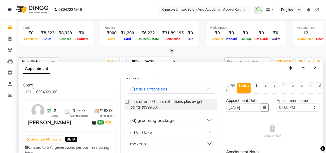
click at [179, 120] on button "(M) grooming package" at bounding box center [171, 120] width 89 height 10
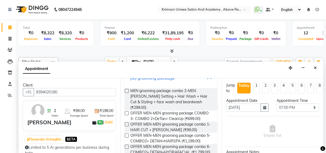
scroll to position [73, 0]
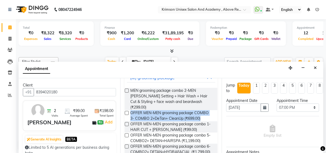
drag, startPoint x: 126, startPoint y: 108, endPoint x: 126, endPoint y: 115, distance: 7.4
click at [126, 115] on div "MEN grooming package combo 2-MEN Beard Setting + Hair Wash + Hair Cut & Styling…" at bounding box center [171, 135] width 93 height 105
click at [126, 122] on label at bounding box center [127, 124] width 4 height 4
click at [126, 123] on input "checkbox" at bounding box center [126, 124] width 3 height 3
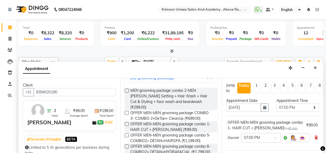
click at [127, 122] on label at bounding box center [127, 124] width 4 height 4
click at [127, 123] on input "checkbox" at bounding box center [126, 124] width 3 height 3
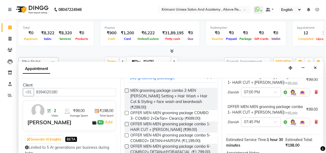
scroll to position [45, 0]
click at [314, 122] on icon at bounding box center [315, 122] width 3 height 4
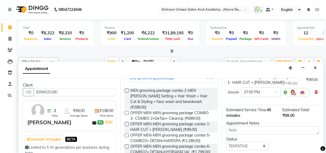
scroll to position [83, 0]
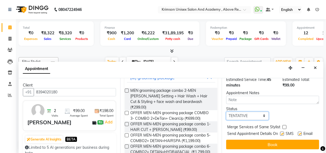
click at [245, 111] on select "Select TENTATIVE CONFIRM CHECK-IN UPCOMING" at bounding box center [247, 115] width 42 height 8
click at [226, 111] on select "Select TENTATIVE CONFIRM CHECK-IN UPCOMING" at bounding box center [247, 115] width 42 height 8
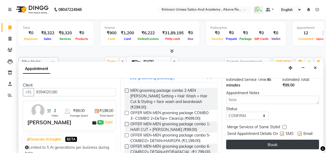
click at [253, 141] on button "Book" at bounding box center [272, 144] width 93 height 10
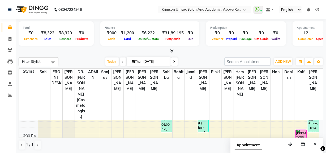
scroll to position [180, 0]
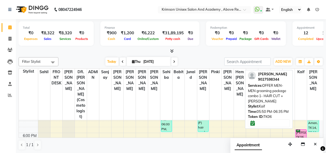
click at [304, 129] on div "[PERSON_NAME], TK06, 05:50 PM-06:35 PM, OFFER MEN-MEN grooming package combo 1-…" at bounding box center [301, 135] width 11 height 12
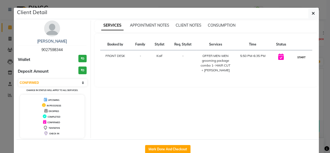
click at [298, 55] on button "START" at bounding box center [301, 57] width 11 height 7
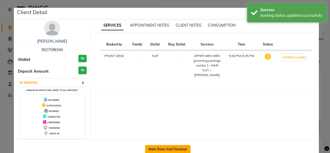
click at [175, 149] on button "Mark Done And Checkout" at bounding box center [167, 149] width 45 height 8
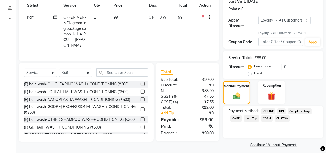
click at [270, 110] on span "ONLINE" at bounding box center [268, 111] width 14 height 6
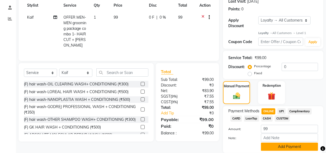
click at [277, 146] on button "Add Payment" at bounding box center [289, 146] width 57 height 8
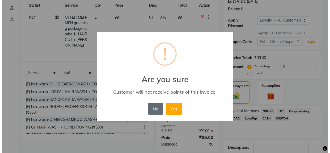
scroll to position [130, 0]
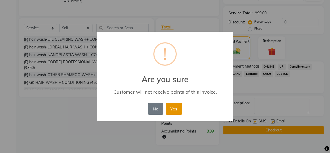
click at [174, 109] on button "Yes" at bounding box center [174, 109] width 16 height 12
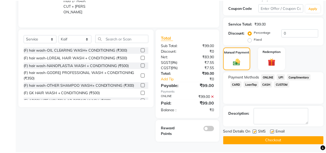
scroll to position [111, 0]
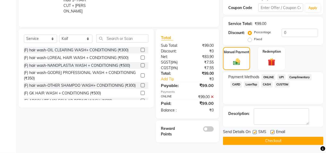
click at [245, 139] on button "Checkout" at bounding box center [273, 140] width 100 height 8
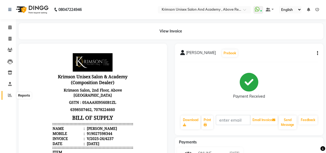
click at [9, 95] on icon at bounding box center [10, 95] width 4 height 4
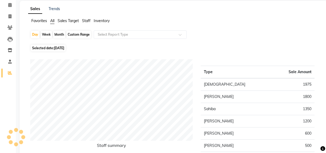
scroll to position [36, 0]
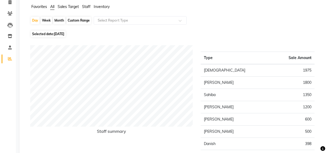
click at [223, 115] on td "[PERSON_NAME]" at bounding box center [236, 119] width 71 height 12
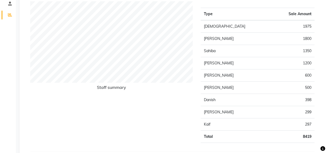
scroll to position [0, 0]
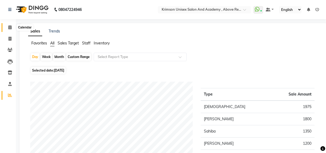
click at [9, 27] on icon at bounding box center [9, 27] width 3 height 4
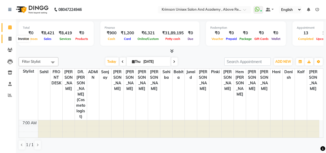
click at [10, 38] on icon at bounding box center [9, 39] width 3 height 4
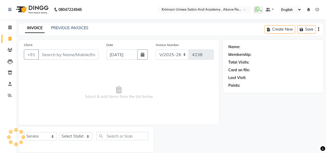
click at [51, 53] on input "Client" at bounding box center [68, 54] width 60 height 10
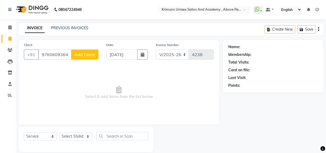
click at [80, 55] on span "Add Client" at bounding box center [84, 54] width 21 height 5
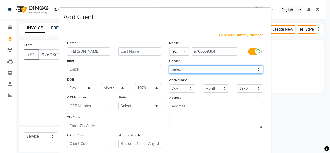
click at [194, 72] on select "Select Male Female Other Prefer Not To Say" at bounding box center [216, 69] width 94 height 8
click at [169, 65] on select "Select Male Female Other Prefer Not To Say" at bounding box center [216, 69] width 94 height 8
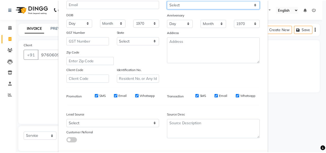
scroll to position [94, 0]
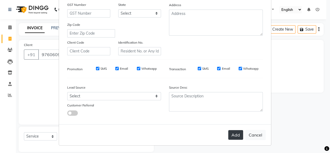
click at [228, 131] on button "Add" at bounding box center [235, 135] width 15 height 10
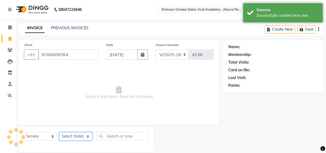
click at [63, 138] on select "Select Stylist ADMIN Arif ARNAB Babita Danish DR. DIVYA (cosmetologist) FRONT D…" at bounding box center [75, 136] width 33 height 8
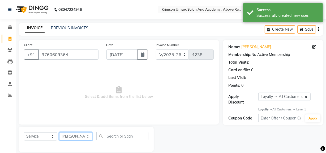
click at [59, 132] on select "Select Stylist ADMIN Arif ARNAB Babita Danish DR. DIVYA (cosmetologist) FRONT D…" at bounding box center [75, 136] width 33 height 8
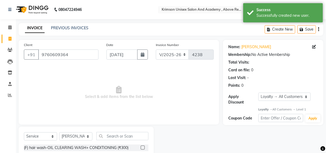
click at [108, 140] on div "Select Service Product Membership Package Voucher Prepaid Gift Card Select Styl…" at bounding box center [86, 138] width 124 height 12
click at [109, 136] on input "text" at bounding box center [122, 136] width 52 height 8
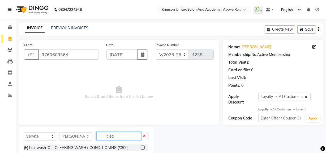
scroll to position [41, 0]
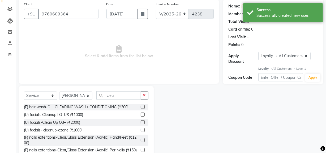
click at [141, 114] on label at bounding box center [143, 114] width 4 height 4
click at [141, 114] on input "checkbox" at bounding box center [142, 114] width 3 height 3
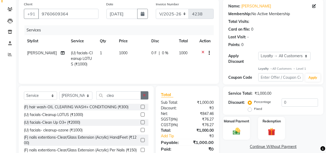
click at [144, 98] on button "button" at bounding box center [145, 95] width 8 height 8
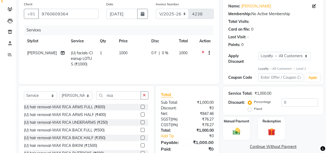
click at [141, 106] on label at bounding box center [143, 107] width 4 height 4
click at [141, 106] on input "checkbox" at bounding box center [142, 106] width 3 height 3
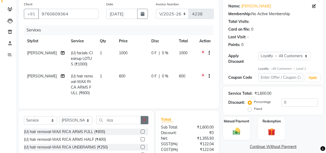
click at [143, 122] on icon "button" at bounding box center [144, 120] width 3 height 4
click at [141, 141] on label at bounding box center [143, 139] width 4 height 4
click at [141, 141] on input "checkbox" at bounding box center [142, 138] width 3 height 3
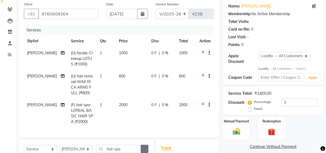
click at [146, 144] on button "button" at bounding box center [145, 148] width 8 height 8
click at [141, 144] on input "hair spa" at bounding box center [118, 148] width 45 height 8
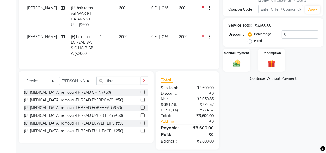
click at [142, 102] on label at bounding box center [143, 100] width 4 height 4
click at [142, 102] on input "checkbox" at bounding box center [142, 99] width 3 height 3
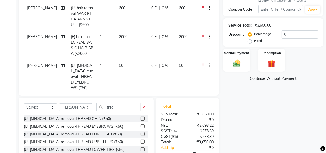
click at [141, 141] on label at bounding box center [143, 141] width 4 height 4
click at [141, 141] on input "checkbox" at bounding box center [142, 141] width 3 height 3
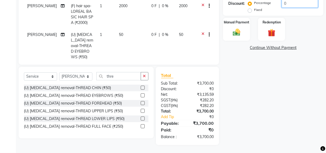
click at [290, 5] on input "0" at bounding box center [299, 3] width 36 height 8
click at [239, 32] on img at bounding box center [236, 32] width 13 height 9
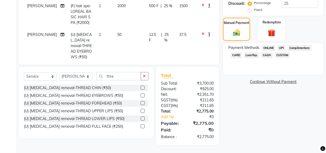
click at [267, 53] on span "CASH" at bounding box center [266, 55] width 11 height 6
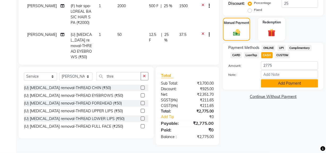
click at [272, 83] on button "Add Payment" at bounding box center [289, 83] width 57 height 8
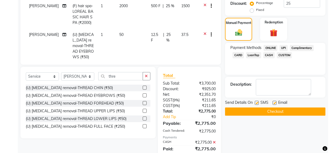
scroll to position [201, 0]
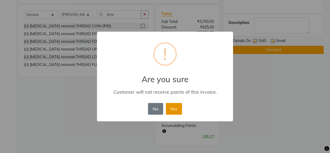
click at [176, 111] on button "Yes" at bounding box center [174, 109] width 16 height 12
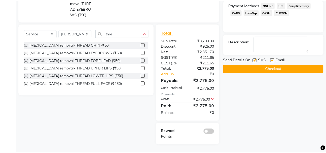
scroll to position [182, 0]
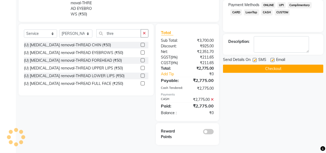
click at [239, 67] on button "Checkout" at bounding box center [273, 68] width 100 height 8
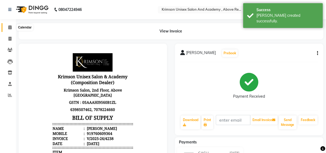
click at [8, 26] on icon at bounding box center [9, 27] width 3 height 4
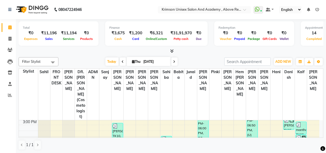
scroll to position [159, 0]
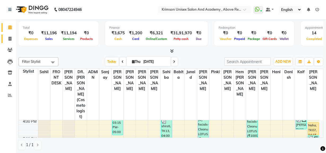
click at [10, 37] on icon at bounding box center [9, 39] width 3 height 4
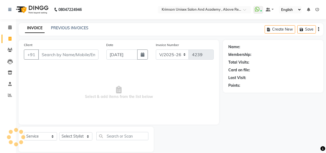
click at [62, 53] on input "Client" at bounding box center [68, 54] width 60 height 10
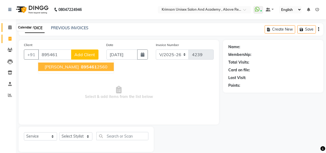
click at [10, 26] on icon at bounding box center [9, 27] width 3 height 4
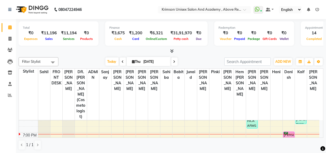
scroll to position [198, 0]
click at [8, 38] on icon at bounding box center [9, 39] width 3 height 4
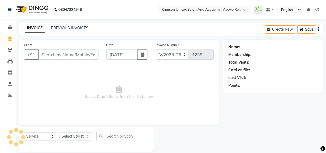
click at [54, 56] on input "Client" at bounding box center [68, 54] width 60 height 10
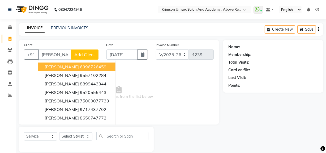
click at [63, 53] on input "aayush" at bounding box center [54, 54] width 33 height 10
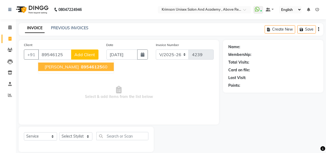
click at [63, 72] on ngb-typeahead-window "ayush 89546125 60" at bounding box center [76, 66] width 76 height 13
click at [81, 68] on span "89546125" at bounding box center [91, 66] width 21 height 5
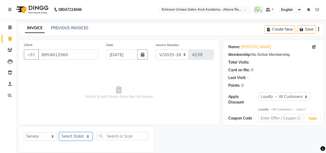
click at [72, 137] on select "Select Stylist ADMIN Arif ARNAB Babita Danish DR. DIVYA (cosmetologist) FRONT D…" at bounding box center [75, 136] width 33 height 8
click at [59, 132] on select "Select Stylist ADMIN Arif ARNAB Babita Danish DR. DIVYA (cosmetologist) FRONT D…" at bounding box center [75, 136] width 33 height 8
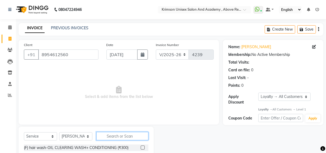
click at [119, 135] on input "text" at bounding box center [122, 136] width 52 height 8
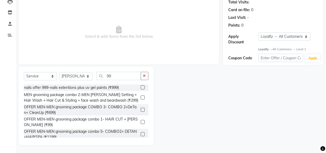
click at [141, 122] on label at bounding box center [143, 122] width 4 height 4
click at [141, 122] on input "checkbox" at bounding box center [142, 121] width 3 height 3
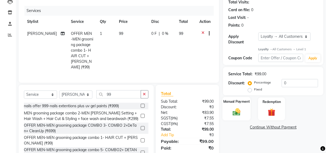
click at [226, 114] on div "Manual Payment" at bounding box center [236, 109] width 28 height 24
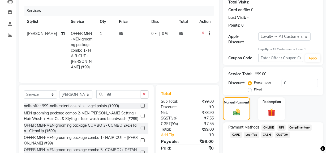
click at [269, 127] on span "ONLINE" at bounding box center [268, 127] width 14 height 6
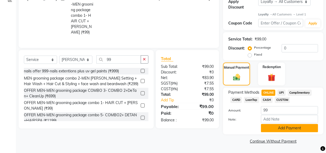
click at [272, 129] on button "Add Payment" at bounding box center [289, 128] width 57 height 8
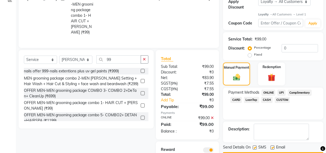
click at [209, 147] on span at bounding box center [208, 149] width 11 height 5
click at [214, 150] on input "checkbox" at bounding box center [214, 150] width 0 height 0
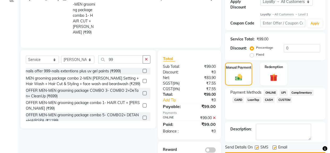
scroll to position [130, 0]
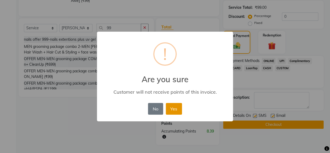
click at [168, 104] on button "Yes" at bounding box center [174, 109] width 16 height 12
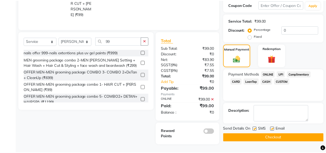
scroll to position [111, 0]
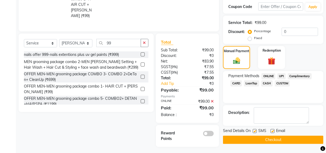
click at [257, 137] on button "Checkout" at bounding box center [273, 139] width 100 height 8
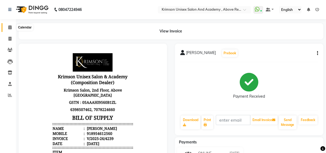
click at [10, 25] on icon at bounding box center [9, 27] width 3 height 4
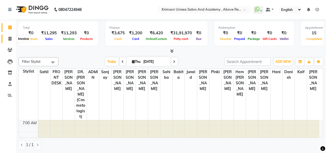
click at [10, 37] on icon at bounding box center [9, 39] width 3 height 4
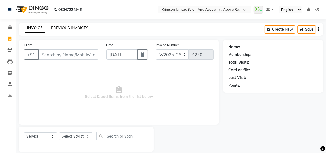
click at [59, 26] on link "PREVIOUS INVOICES" at bounding box center [69, 27] width 37 height 5
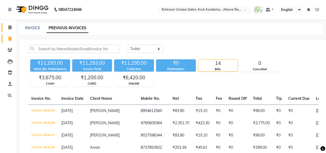
click at [10, 27] on icon at bounding box center [9, 27] width 3 height 4
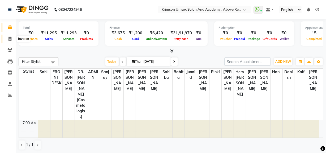
click at [9, 38] on icon at bounding box center [9, 39] width 3 height 4
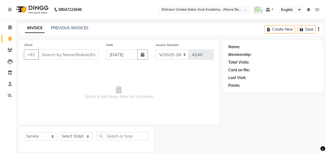
click at [55, 56] on input "Client" at bounding box center [68, 54] width 60 height 10
click at [82, 55] on span "Add Client" at bounding box center [84, 54] width 21 height 5
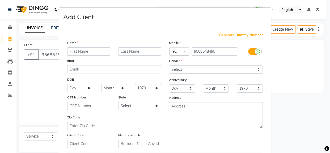
click at [81, 53] on input "text" at bounding box center [88, 51] width 43 height 8
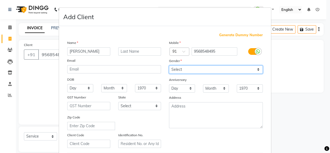
click at [196, 69] on select "Select Male Female Other Prefer Not To Say" at bounding box center [216, 69] width 94 height 8
click at [169, 65] on select "Select Male Female Other Prefer Not To Say" at bounding box center [216, 69] width 94 height 8
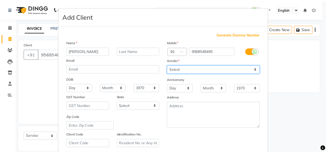
scroll to position [94, 0]
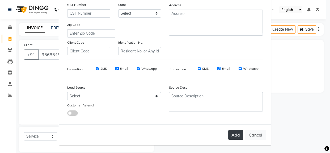
click at [236, 135] on button "Add" at bounding box center [235, 135] width 15 height 10
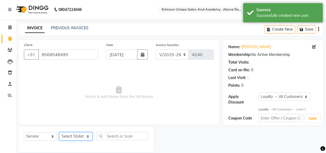
click at [74, 136] on select "Select Stylist ADMIN Arif ARNAB Babita Danish DR. DIVYA (cosmetologist) FRONT D…" at bounding box center [75, 136] width 33 height 8
click at [59, 132] on select "Select Stylist ADMIN Arif ARNAB Babita Danish DR. DIVYA (cosmetologist) FRONT D…" at bounding box center [75, 136] width 33 height 8
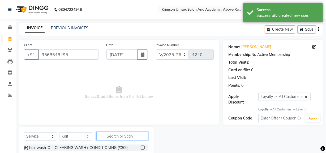
click at [115, 135] on input "text" at bounding box center [122, 136] width 52 height 8
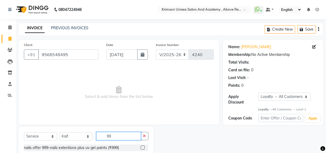
scroll to position [60, 0]
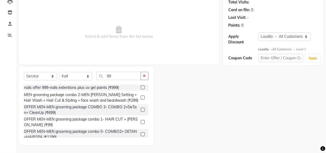
click at [141, 121] on label at bounding box center [143, 122] width 4 height 4
click at [141, 121] on input "checkbox" at bounding box center [142, 121] width 3 height 3
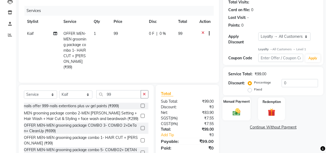
click at [233, 108] on img at bounding box center [236, 111] width 13 height 9
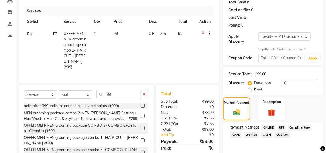
click at [268, 126] on span "ONLINE" at bounding box center [268, 127] width 14 height 6
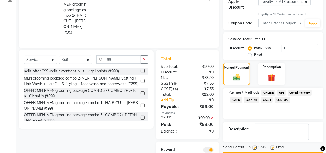
click at [212, 147] on span at bounding box center [208, 149] width 11 height 5
click at [214, 150] on input "checkbox" at bounding box center [214, 150] width 0 height 0
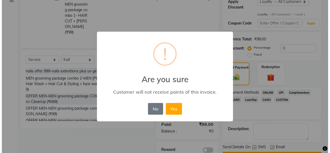
scroll to position [130, 0]
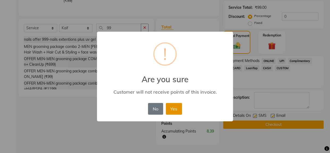
click at [168, 108] on button "Yes" at bounding box center [174, 109] width 16 height 12
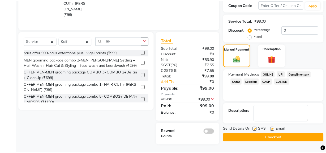
scroll to position [111, 0]
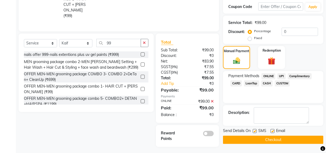
click at [265, 140] on button "Checkout" at bounding box center [273, 139] width 100 height 8
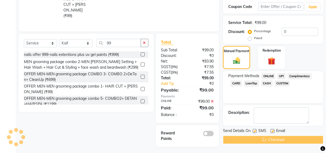
click at [265, 140] on div "Checkout" at bounding box center [273, 139] width 100 height 8
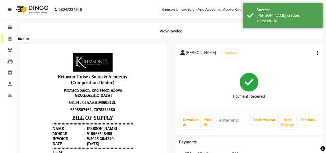
click at [10, 38] on icon at bounding box center [9, 39] width 3 height 4
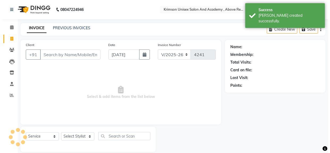
scroll to position [7, 0]
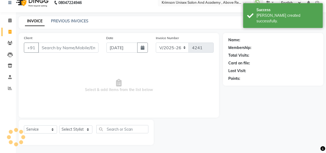
click at [59, 48] on input "Client" at bounding box center [68, 47] width 60 height 10
click at [63, 46] on input "Client" at bounding box center [68, 47] width 60 height 10
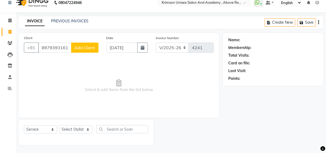
click at [84, 46] on span "Add Client" at bounding box center [84, 47] width 21 height 5
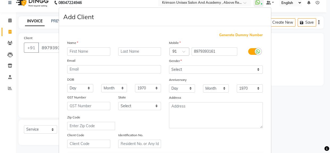
click at [86, 49] on input "text" at bounding box center [88, 51] width 43 height 8
click at [36, 65] on ngb-modal-window "Add Client Generate Dummy Number Name Email DOB Day 01 02 03 04 05 06 07 08 09 …" at bounding box center [165, 76] width 330 height 153
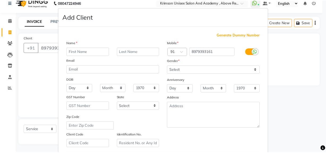
scroll to position [94, 0]
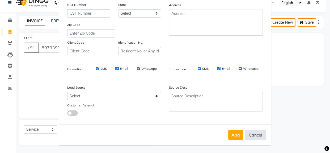
click at [258, 134] on button "Cancel" at bounding box center [255, 134] width 20 height 10
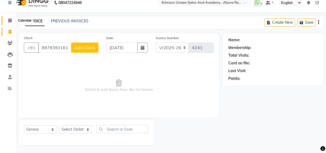
click at [11, 21] on icon at bounding box center [9, 20] width 3 height 4
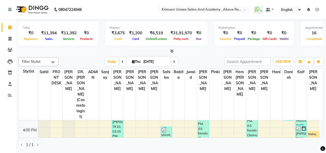
scroll to position [150, 0]
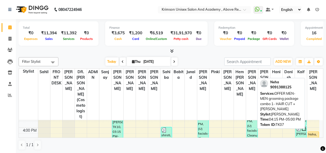
click at [314, 131] on div "Neha, TK07, 04:15 PM-05:00 PM, OFFER MEN-MEN grooming package combo 1- HAIR CUT…" at bounding box center [313, 137] width 11 height 12
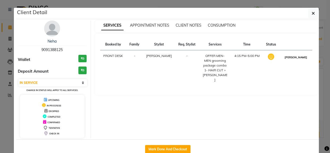
click at [294, 55] on button "MARK DONE" at bounding box center [295, 57] width 25 height 7
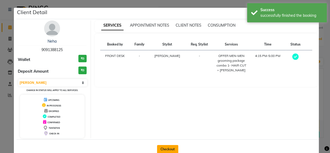
click at [172, 147] on button "Checkout" at bounding box center [167, 149] width 21 height 8
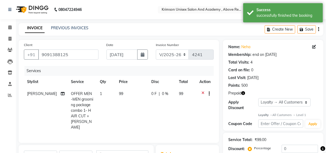
click at [32, 94] on span "[PERSON_NAME]" at bounding box center [42, 93] width 30 height 5
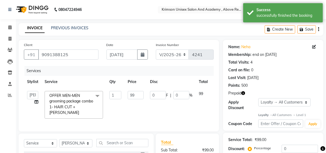
scroll to position [0, 14]
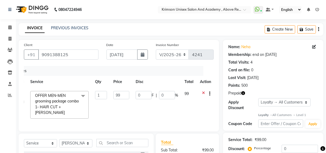
click at [203, 92] on icon at bounding box center [203, 94] width 3 height 7
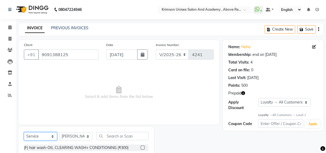
click at [29, 132] on select "Select Service Product Membership Package Voucher Prepaid Gift Card" at bounding box center [40, 136] width 33 height 8
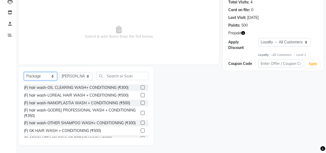
click at [24, 72] on select "Select Service Product Membership Package Voucher Prepaid Gift Card" at bounding box center [40, 76] width 33 height 8
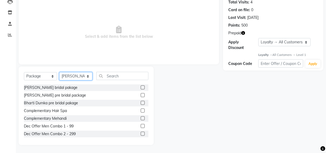
click at [77, 75] on select "Select Stylist ADMIN Arif ARNAB Babita Danish DR. DIVYA (cosmetologist) FRONT D…" at bounding box center [75, 76] width 33 height 8
click at [59, 72] on select "Select Stylist ADMIN Arif ARNAB Babita Danish DR. DIVYA (cosmetologist) FRONT D…" at bounding box center [75, 76] width 33 height 8
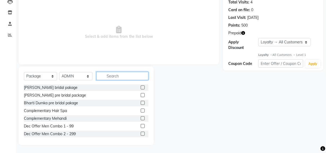
click at [117, 75] on input "text" at bounding box center [122, 76] width 52 height 8
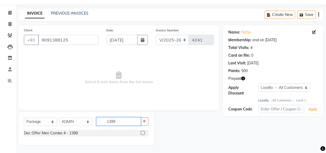
scroll to position [15, 0]
click at [143, 132] on label at bounding box center [143, 133] width 4 height 4
click at [143, 132] on input "checkbox" at bounding box center [142, 132] width 3 height 3
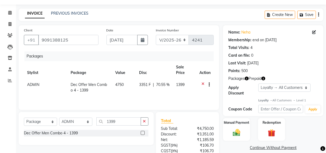
click at [263, 76] on icon "button" at bounding box center [263, 78] width 4 height 4
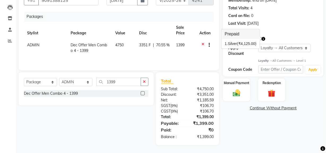
click at [263, 37] on icon "button" at bounding box center [263, 39] width 4 height 4
click at [267, 87] on div "Redemption" at bounding box center [271, 90] width 28 height 24
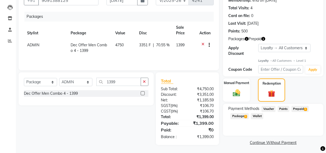
click at [296, 108] on span "Prepaid 1" at bounding box center [299, 109] width 17 height 6
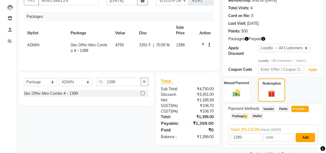
click at [307, 133] on button "Add" at bounding box center [305, 137] width 19 height 9
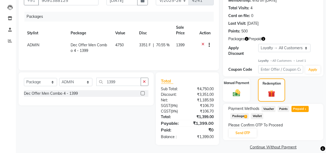
click at [300, 123] on div "Please Confirm OTP To Proceed Send OTP" at bounding box center [273, 130] width 90 height 16
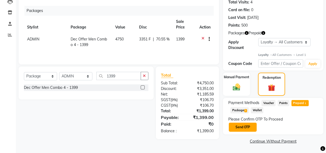
click at [237, 128] on button "Send OTP" at bounding box center [243, 126] width 28 height 9
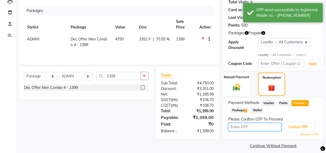
click at [246, 127] on input "text" at bounding box center [254, 127] width 53 height 8
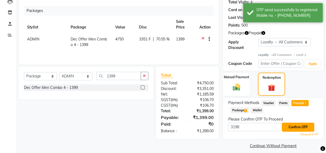
click at [294, 124] on button "Confirm OTP" at bounding box center [298, 126] width 32 height 9
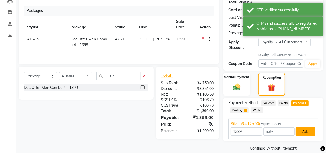
click at [309, 127] on button "Add" at bounding box center [305, 131] width 19 height 9
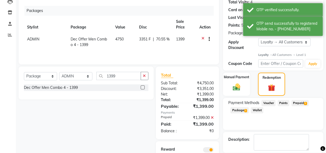
scroll to position [67, 0]
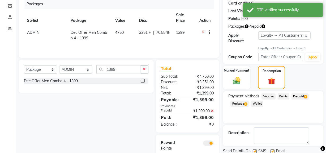
click at [211, 140] on span at bounding box center [208, 142] width 11 height 5
click at [214, 144] on input "checkbox" at bounding box center [214, 144] width 0 height 0
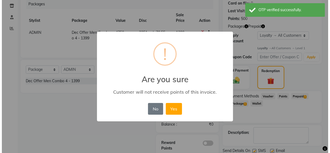
scroll to position [91, 0]
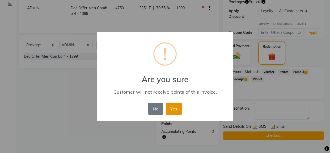
click at [176, 107] on button "Yes" at bounding box center [174, 109] width 16 height 12
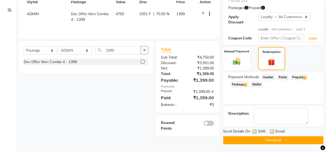
scroll to position [85, 0]
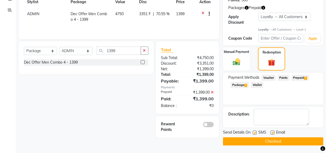
click at [255, 141] on button "Checkout" at bounding box center [273, 141] width 100 height 8
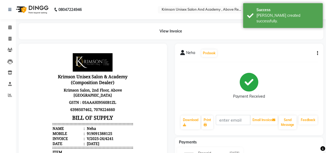
scroll to position [4, 0]
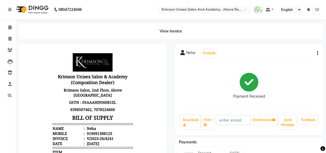
drag, startPoint x: 82, startPoint y: 136, endPoint x: 87, endPoint y: 136, distance: 5.0
click at [87, 135] on div "919091388125" at bounding box center [98, 132] width 27 height 5
click at [85, 131] on div "919091388125" at bounding box center [98, 132] width 27 height 5
drag, startPoint x: 82, startPoint y: 132, endPoint x: 122, endPoint y: 136, distance: 39.7
click at [122, 136] on ul "Name : Neha Mobile : 919091388125 Invoice : V/2025-26/4241 Date : Thursday,Sept…" at bounding box center [92, 135] width 80 height 20
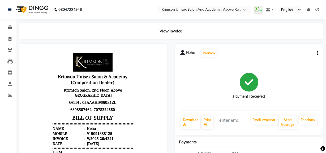
click at [122, 136] on li "Invoice : V/2025-26/4241" at bounding box center [92, 137] width 80 height 5
drag, startPoint x: 82, startPoint y: 132, endPoint x: 113, endPoint y: 132, distance: 31.0
click at [113, 132] on li "Mobile : 919091388125" at bounding box center [92, 132] width 80 height 5
copy div "919091388125"
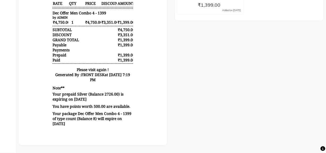
scroll to position [0, 0]
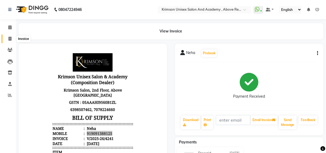
click at [10, 39] on icon at bounding box center [9, 39] width 3 height 4
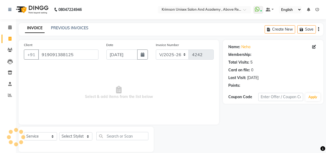
scroll to position [7, 0]
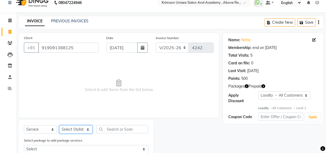
click at [71, 128] on select "Select Stylist ADMIN Arif ARNAB Babita Danish DR. DIVYA (cosmetologist) FRONT D…" at bounding box center [75, 129] width 33 height 8
click at [59, 125] on select "Select Stylist ADMIN Arif ARNAB Babita Danish DR. DIVYA (cosmetologist) FRONT D…" at bounding box center [75, 129] width 33 height 8
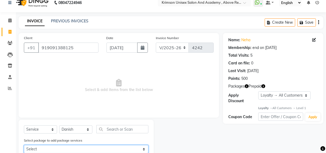
click at [101, 145] on select "Select Dec Offer Men Combo 4 - 1399" at bounding box center [86, 149] width 124 height 8
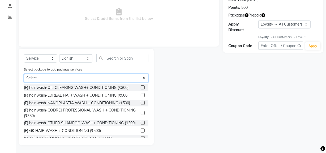
click at [101, 77] on select "Select Dec Offer Men Combo 4 - 1399" at bounding box center [86, 78] width 124 height 8
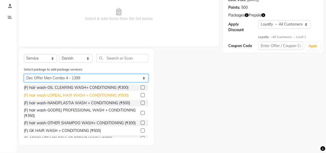
click at [24, 74] on select "Select Dec Offer Men Combo 4 - 1399" at bounding box center [86, 78] width 124 height 8
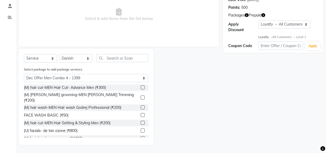
click at [141, 87] on label at bounding box center [143, 87] width 4 height 4
click at [141, 87] on input "checkbox" at bounding box center [142, 87] width 3 height 3
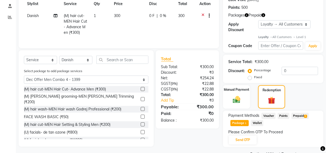
click at [141, 99] on label at bounding box center [143, 99] width 4 height 4
click at [141, 99] on input "checkbox" at bounding box center [142, 98] width 3 height 3
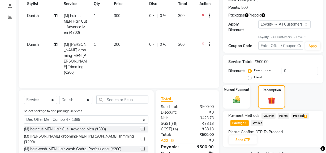
scroll to position [8, 0]
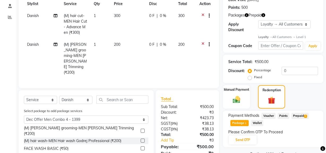
click at [141, 137] on div at bounding box center [145, 140] width 8 height 7
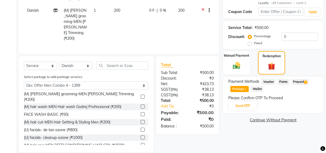
scroll to position [0, 0]
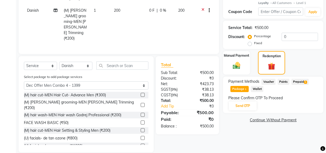
click at [141, 112] on label at bounding box center [143, 114] width 4 height 4
click at [141, 113] on input "checkbox" at bounding box center [142, 114] width 3 height 3
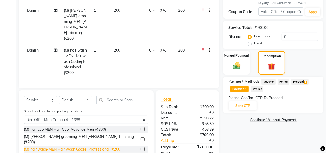
scroll to position [8, 0]
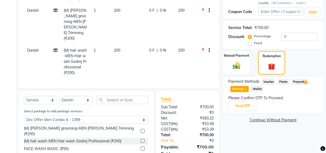
click at [141, 146] on label at bounding box center [143, 148] width 4 height 4
click at [141, 147] on input "checkbox" at bounding box center [142, 148] width 3 height 3
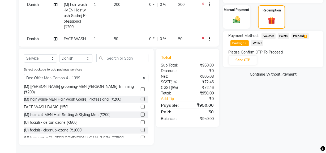
click at [141, 120] on label at bounding box center [143, 122] width 4 height 4
click at [141, 120] on input "checkbox" at bounding box center [142, 121] width 3 height 3
click at [141, 128] on label at bounding box center [143, 130] width 4 height 4
click at [141, 128] on input "checkbox" at bounding box center [142, 129] width 3 height 3
click at [141, 135] on label at bounding box center [143, 137] width 4 height 4
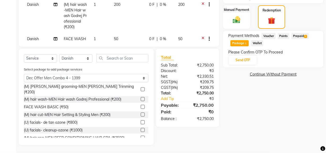
click at [141, 136] on input "checkbox" at bounding box center [142, 137] width 3 height 3
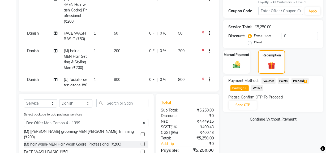
scroll to position [0, 0]
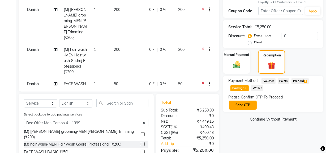
click at [252, 102] on button "Send OTP" at bounding box center [243, 104] width 28 height 9
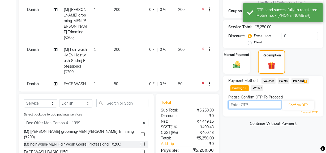
click at [255, 103] on input "text" at bounding box center [254, 104] width 53 height 8
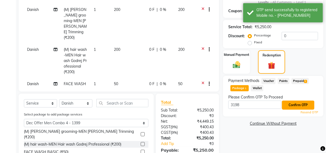
click at [308, 102] on button "Confirm OTP" at bounding box center [298, 104] width 32 height 9
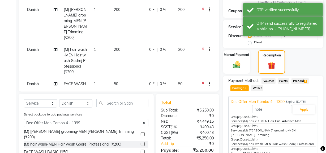
click at [302, 104] on span "Expiry: 04-10-2025" at bounding box center [295, 101] width 20 height 5
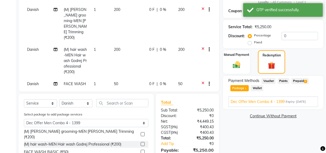
click at [255, 99] on span "Dec Offer Men Combo 4 - 1399" at bounding box center [258, 102] width 54 height 6
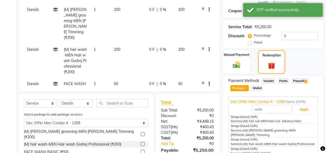
click at [255, 99] on span "Dec Offer Men Combo 4 - 1399" at bounding box center [258, 102] width 54 height 6
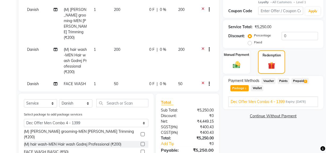
scroll to position [117, 0]
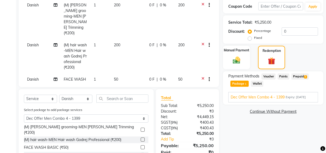
click at [259, 97] on span "Dec Offer Men Combo 4 - 1399" at bounding box center [258, 97] width 54 height 6
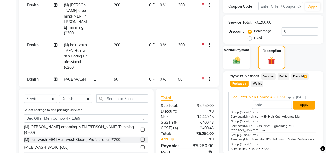
click at [297, 109] on button "Apply" at bounding box center [304, 104] width 22 height 9
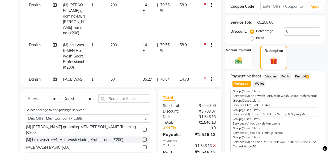
scroll to position [176, 0]
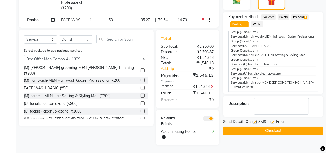
click at [211, 118] on span at bounding box center [208, 118] width 11 height 5
click at [214, 119] on input "checkbox" at bounding box center [214, 119] width 0 height 0
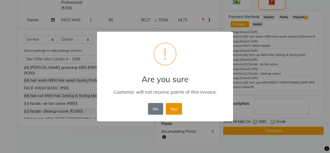
click at [172, 111] on button "Yes" at bounding box center [174, 109] width 16 height 12
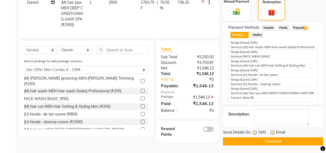
scroll to position [8, 0]
click at [250, 140] on button "Checkout" at bounding box center [273, 141] width 100 height 8
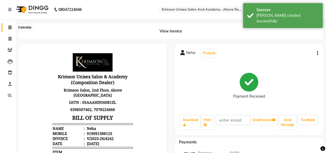
click at [6, 27] on span at bounding box center [9, 27] width 9 height 6
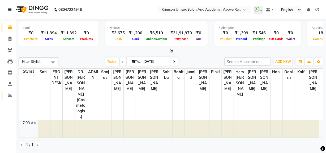
click at [8, 93] on icon at bounding box center [10, 95] width 4 height 4
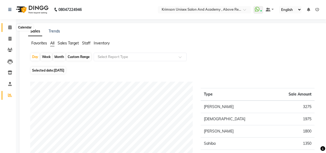
click at [11, 28] on icon at bounding box center [9, 27] width 3 height 4
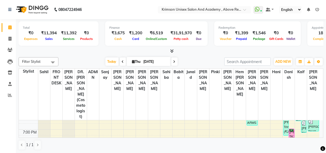
scroll to position [201, 0]
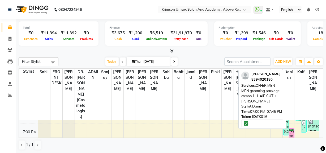
click at [291, 128] on div "mayank nayal, TK16, 07:00 PM-07:45 PM, OFFER MEN-MEN grooming package combo 1- …" at bounding box center [291, 134] width 5 height 12
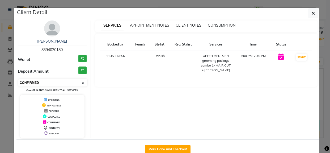
click at [63, 80] on select "Select IN SERVICE CONFIRMED TENTATIVE CHECK IN MARK DONE DROPPED UPCOMING" at bounding box center [52, 82] width 69 height 7
click at [18, 79] on select "Select IN SERVICE CONFIRMED TENTATIVE CHECK IN MARK DONE DROPPED UPCOMING" at bounding box center [52, 82] width 69 height 7
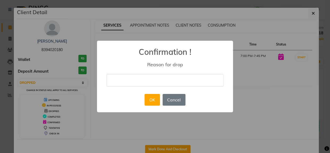
click at [177, 79] on input "text" at bounding box center [164, 80] width 117 height 12
click at [155, 98] on button "OK" at bounding box center [151, 100] width 15 height 12
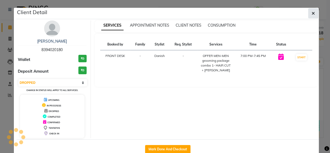
click at [314, 11] on button "button" at bounding box center [313, 13] width 10 height 10
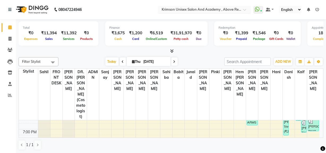
click at [173, 59] on span at bounding box center [174, 61] width 6 height 8
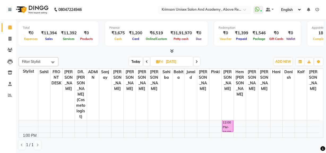
scroll to position [93, 0]
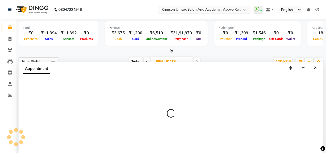
scroll to position [0, 0]
click at [315, 65] on button "Close" at bounding box center [315, 68] width 8 height 8
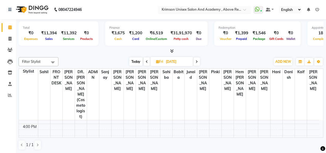
scroll to position [154, 0]
click at [300, 129] on div "7:00 AM 8:00 AM 9:00 AM 10:00 AM 11:00 AM 12:00 PM 1:00 PM 2:00 PM 3:00 PM 4:00…" at bounding box center [169, 97] width 300 height 262
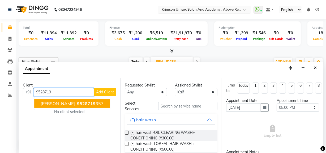
click at [69, 106] on button "anjali pandey 9528719 357" at bounding box center [72, 103] width 76 height 8
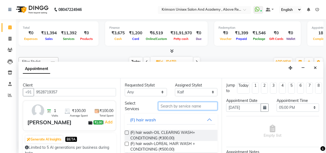
click at [175, 106] on input "text" at bounding box center [187, 106] width 59 height 8
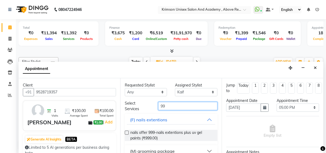
scroll to position [31, 0]
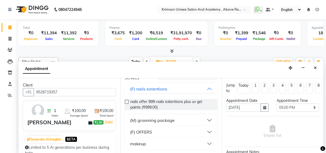
click at [156, 119] on div "(M) grooming package" at bounding box center [152, 120] width 45 height 6
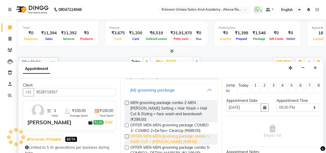
scroll to position [71, 0]
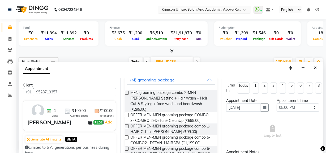
click at [127, 124] on label at bounding box center [127, 126] width 4 height 4
click at [127, 125] on input "checkbox" at bounding box center [126, 126] width 3 height 3
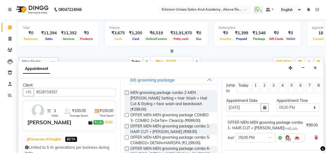
scroll to position [83, 0]
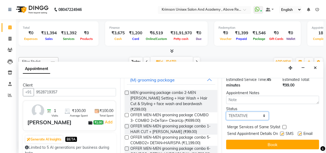
click at [233, 111] on select "Select TENTATIVE CONFIRM UPCOMING" at bounding box center [247, 115] width 42 height 8
click at [226, 111] on select "Select TENTATIVE CONFIRM UPCOMING" at bounding box center [247, 115] width 42 height 8
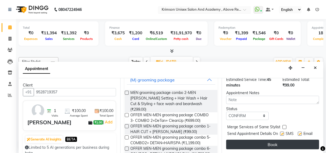
click at [245, 140] on button "Book" at bounding box center [272, 144] width 93 height 10
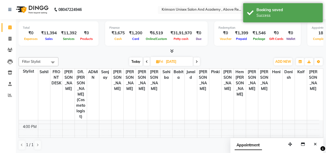
scroll to position [122, 0]
click at [134, 58] on span "Today" at bounding box center [135, 61] width 13 height 8
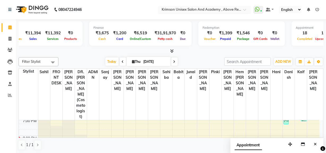
scroll to position [0, 0]
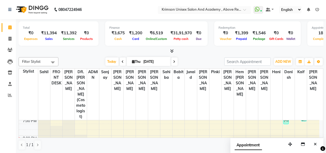
click at [197, 56] on div "Filter Stylist Select All ADMIN Arif ARNAB Babita Danish DR. DIVYA (cosmetologi…" at bounding box center [171, 103] width 305 height 97
click at [11, 36] on span at bounding box center [9, 39] width 9 height 6
click at [11, 38] on span at bounding box center [9, 39] width 9 height 6
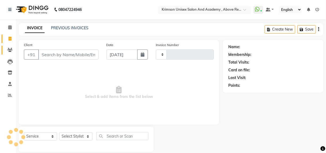
click at [11, 53] on ul "Calendar Invoice Clients Leads Inventory Staff Reports Completed InProgress Upc…" at bounding box center [8, 63] width 16 height 82
click at [10, 36] on span at bounding box center [9, 39] width 9 height 6
click at [66, 25] on link "PREVIOUS INVOICES" at bounding box center [69, 27] width 37 height 5
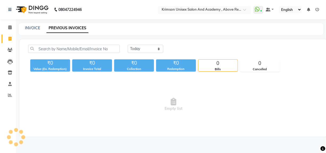
click at [65, 20] on div "08047224946 Select Location × Krimson Unisex Salon And Academy , Above Reliance…" at bounding box center [163, 76] width 326 height 153
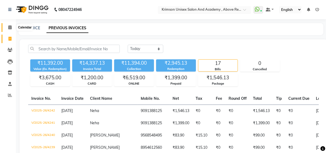
click at [9, 27] on icon at bounding box center [9, 27] width 3 height 4
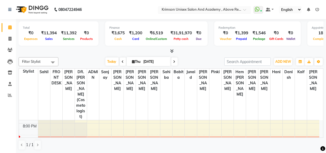
scroll to position [233, 0]
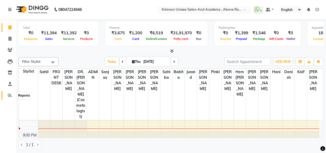
click at [8, 95] on icon at bounding box center [10, 95] width 4 height 4
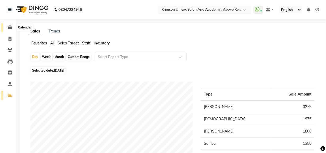
click at [10, 27] on icon at bounding box center [9, 27] width 3 height 4
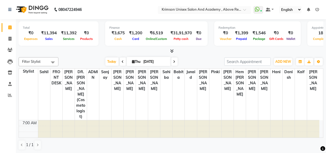
click at [42, 47] on div "Total ₹0 Expenses ₹11,394 Sales ₹11,392 Services ₹0 Products Finance ₹3,675 Cas…" at bounding box center [171, 34] width 305 height 26
click at [8, 38] on icon at bounding box center [9, 39] width 3 height 4
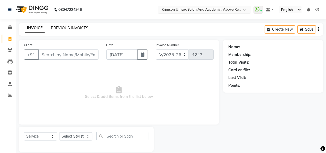
click at [85, 27] on link "PREVIOUS INVOICES" at bounding box center [69, 27] width 37 height 5
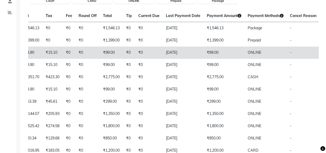
scroll to position [12, 0]
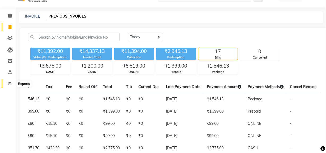
click at [9, 84] on icon at bounding box center [10, 83] width 4 height 4
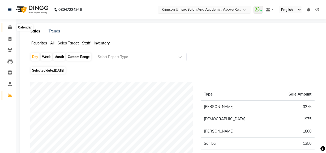
click at [9, 26] on icon at bounding box center [9, 27] width 3 height 4
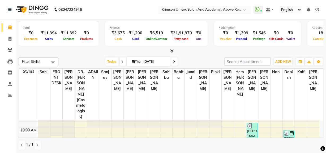
scroll to position [45, 0]
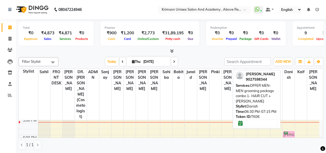
scroll to position [178, 0]
drag, startPoint x: 287, startPoint y: 133, endPoint x: 296, endPoint y: 122, distance: 14.1
click at [296, 122] on tr "swati, TK04, 02:00 PM-03:00 PM, (F) nails extentions-Nail extension re-filling …" at bounding box center [169, 73] width 300 height 262
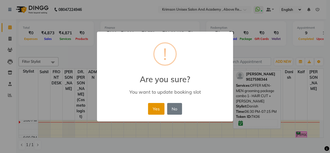
click at [154, 106] on button "Yes" at bounding box center [156, 109] width 16 height 12
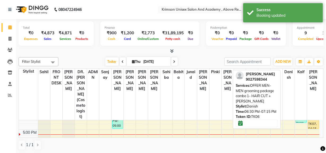
scroll to position [165, 0]
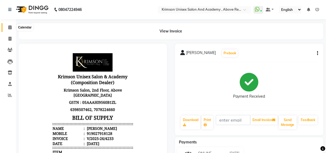
click at [8, 27] on icon at bounding box center [9, 27] width 3 height 4
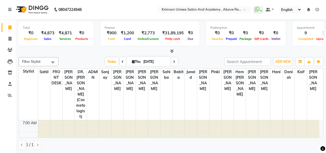
click at [193, 51] on div at bounding box center [171, 51] width 305 height 6
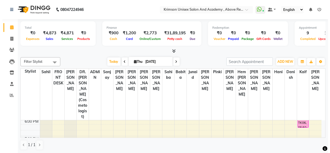
scroll to position [194, 0]
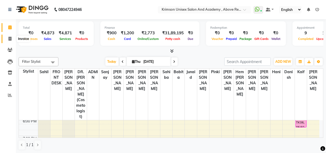
click at [10, 39] on icon at bounding box center [9, 39] width 3 height 4
select select "5853"
select select "service"
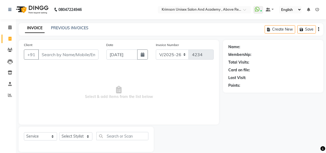
click at [58, 54] on input "Client" at bounding box center [68, 54] width 60 height 10
type input "9760115221"
click at [80, 55] on span "Add Client" at bounding box center [84, 54] width 21 height 5
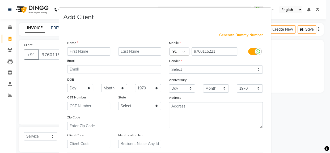
click at [80, 51] on input "text" at bounding box center [88, 51] width 43 height 8
type input "[PERSON_NAME]"
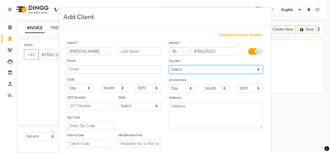
click at [184, 67] on select "Select [DEMOGRAPHIC_DATA] [DEMOGRAPHIC_DATA] Other Prefer Not To Say" at bounding box center [216, 69] width 94 height 8
select select "[DEMOGRAPHIC_DATA]"
click at [169, 65] on select "Select [DEMOGRAPHIC_DATA] [DEMOGRAPHIC_DATA] Other Prefer Not To Say" at bounding box center [216, 69] width 94 height 8
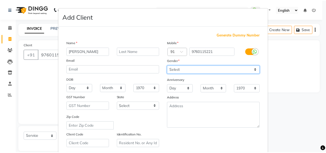
scroll to position [94, 0]
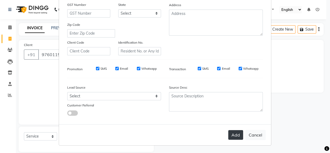
click at [231, 132] on button "Add" at bounding box center [235, 135] width 15 height 10
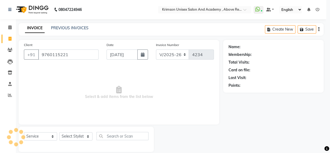
select select
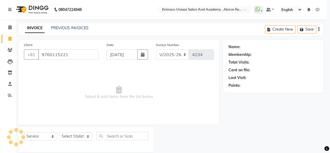
select select
checkbox input "false"
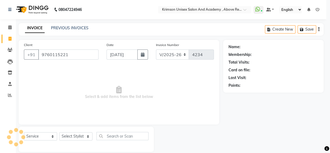
checkbox input "false"
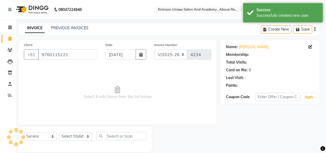
select select "1: Object"
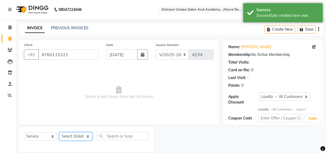
click at [70, 137] on select "Select Stylist ADMIN [PERSON_NAME] [PERSON_NAME] Danish DR. [PERSON_NAME] (cosm…" at bounding box center [75, 136] width 33 height 8
select select "61694"
click at [59, 132] on select "Select Stylist ADMIN [PERSON_NAME] [PERSON_NAME] Danish DR. [PERSON_NAME] (cosm…" at bounding box center [75, 136] width 33 height 8
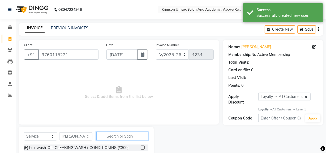
click at [117, 135] on input "text" at bounding box center [122, 136] width 52 height 8
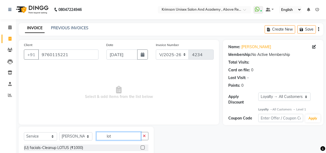
scroll to position [28, 0]
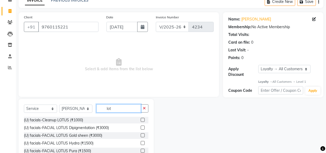
type input "lot"
click at [143, 119] on label at bounding box center [143, 120] width 4 height 4
click at [143, 119] on input "checkbox" at bounding box center [142, 119] width 3 height 3
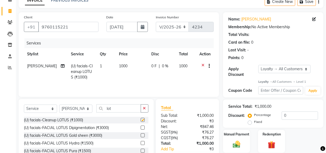
checkbox input "false"
click at [118, 106] on input "lot" at bounding box center [118, 108] width 45 height 8
type input "l"
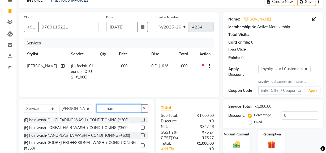
type input "hair"
click at [141, 145] on label at bounding box center [143, 145] width 4 height 4
click at [141, 145] on input "checkbox" at bounding box center [142, 145] width 3 height 3
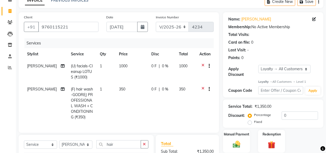
checkbox input "false"
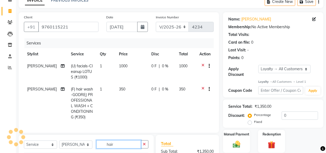
click at [113, 148] on input "hair" at bounding box center [118, 144] width 45 height 8
type input "h"
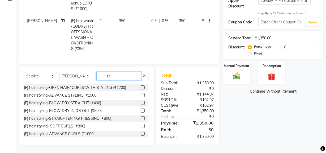
type input "s"
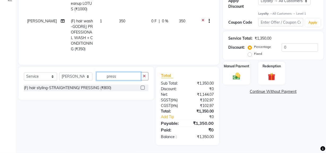
click at [123, 77] on input "press" at bounding box center [118, 76] width 45 height 8
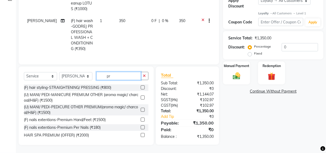
type input "p"
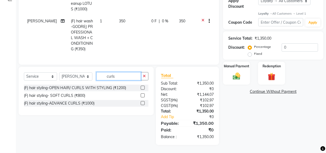
type input "curls"
click at [143, 103] on label at bounding box center [143, 103] width 4 height 4
click at [143, 103] on input "checkbox" at bounding box center [142, 102] width 3 height 3
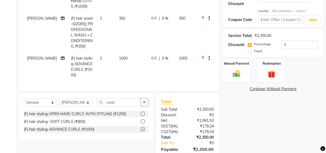
checkbox input "false"
click at [119, 105] on input "curls" at bounding box center [118, 102] width 45 height 8
type input "c"
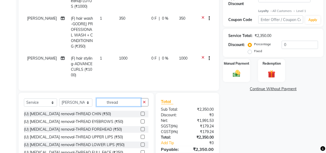
scroll to position [128, 0]
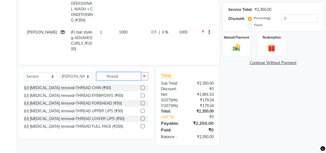
type input "thread"
click at [143, 94] on label at bounding box center [143, 95] width 4 height 4
click at [143, 94] on input "checkbox" at bounding box center [142, 95] width 3 height 3
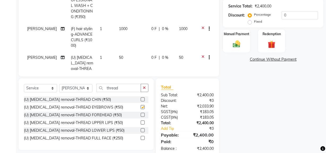
checkbox input "false"
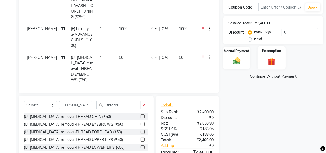
scroll to position [110, 0]
click at [288, 32] on input "0" at bounding box center [299, 32] width 36 height 8
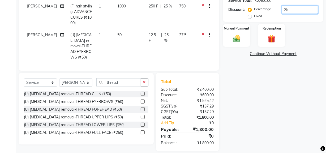
scroll to position [139, 0]
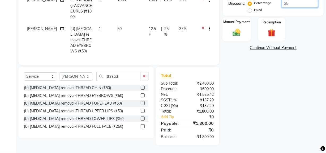
type input "25"
click at [237, 33] on img at bounding box center [236, 32] width 13 height 9
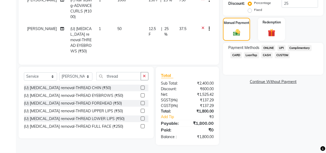
click at [270, 46] on span "ONLINE" at bounding box center [268, 48] width 14 height 6
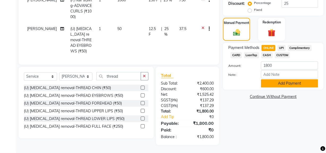
click at [276, 83] on button "Add Payment" at bounding box center [289, 83] width 57 height 8
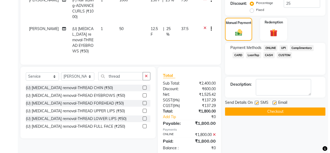
scroll to position [193, 0]
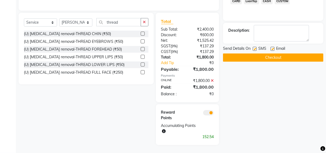
click at [210, 111] on span at bounding box center [208, 112] width 11 height 5
click at [214, 113] on input "checkbox" at bounding box center [214, 113] width 0 height 0
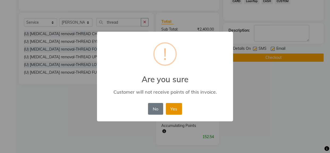
click at [170, 108] on button "Yes" at bounding box center [174, 109] width 16 height 12
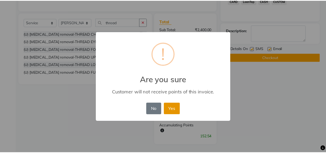
scroll to position [174, 0]
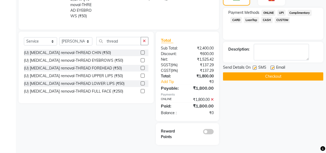
click at [257, 74] on button "Checkout" at bounding box center [273, 76] width 100 height 8
